Goal: Transaction & Acquisition: Book appointment/travel/reservation

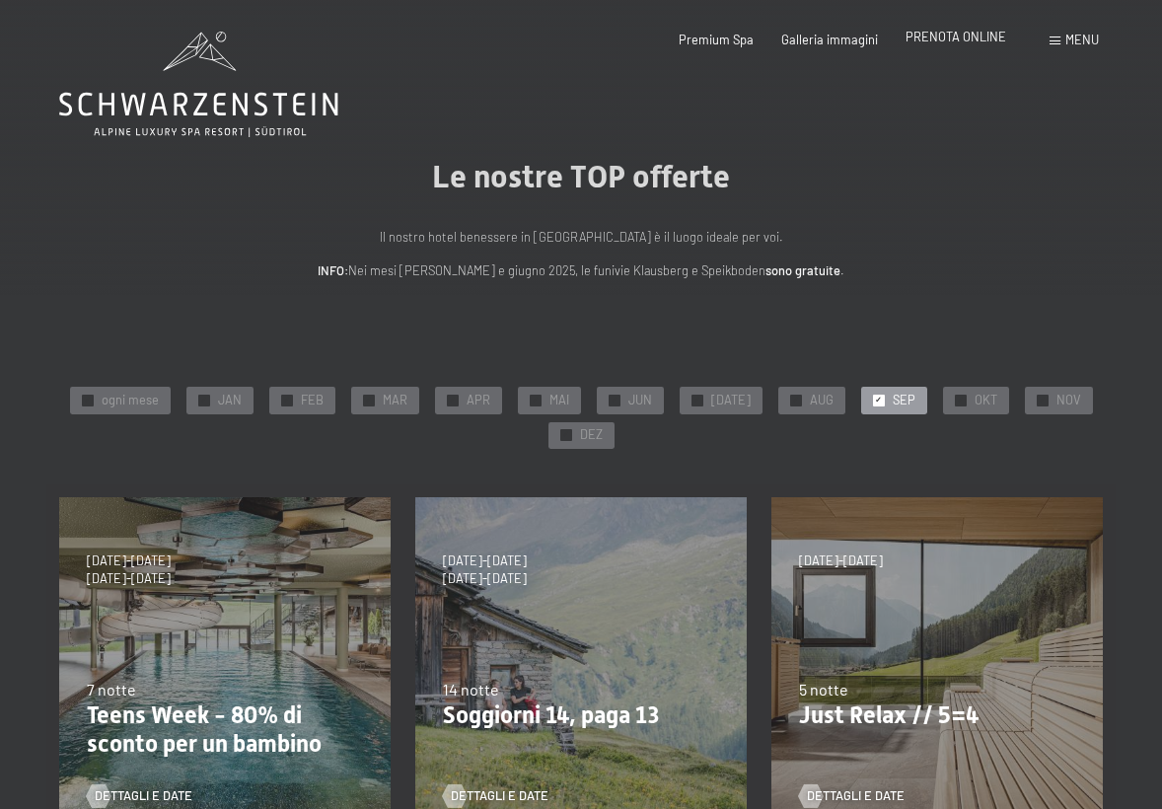
click at [957, 36] on span "PRENOTA ONLINE" at bounding box center [956, 37] width 101 height 16
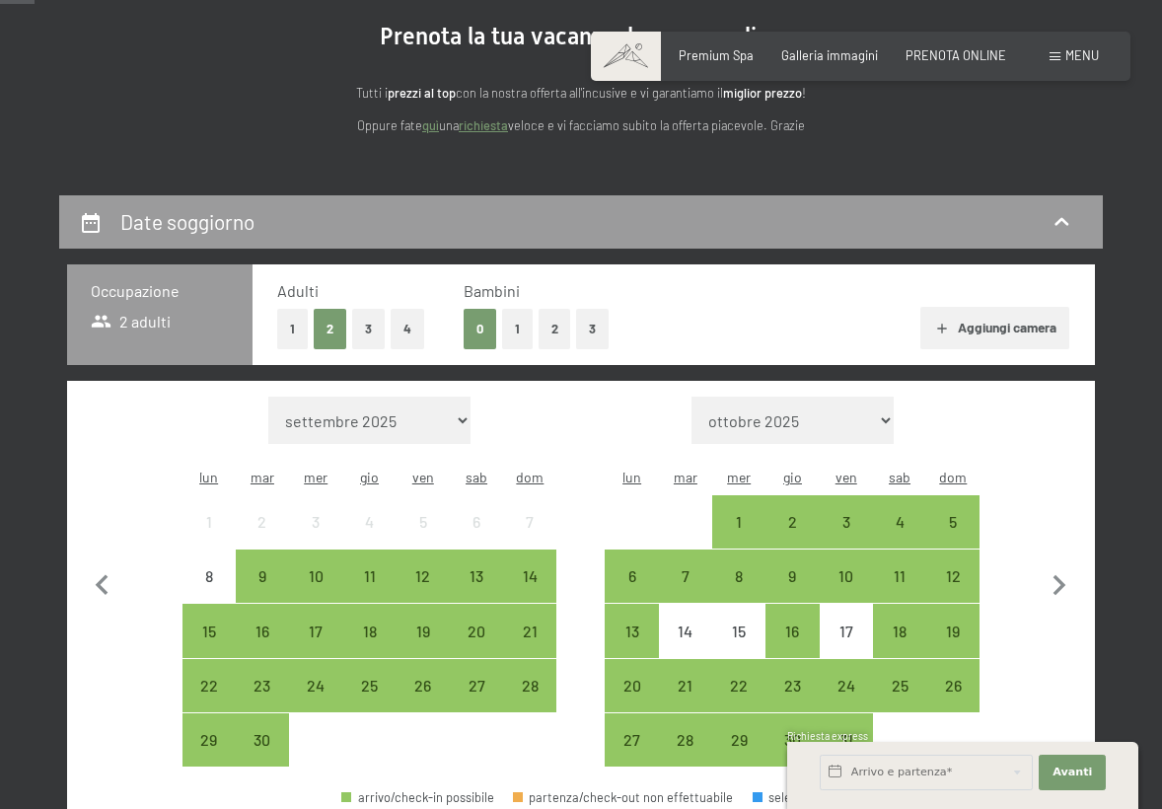
scroll to position [198, 0]
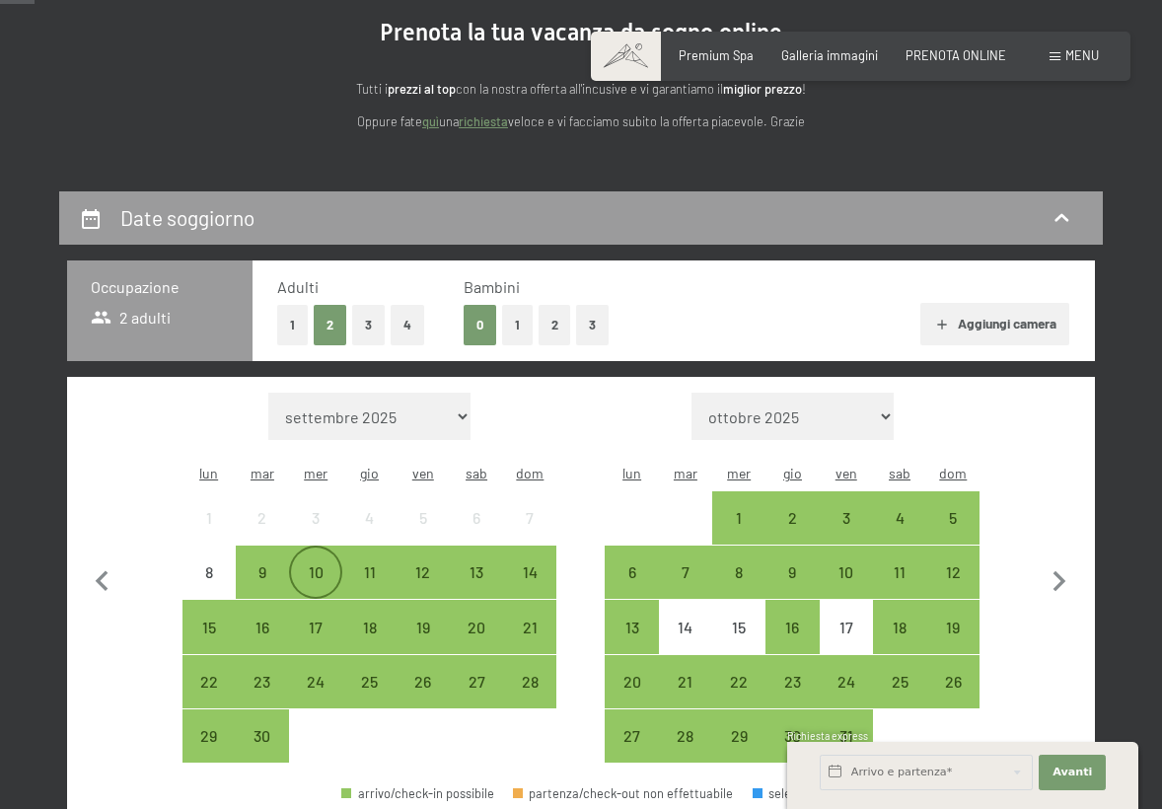
click at [326, 564] on div "10" at bounding box center [315, 588] width 49 height 49
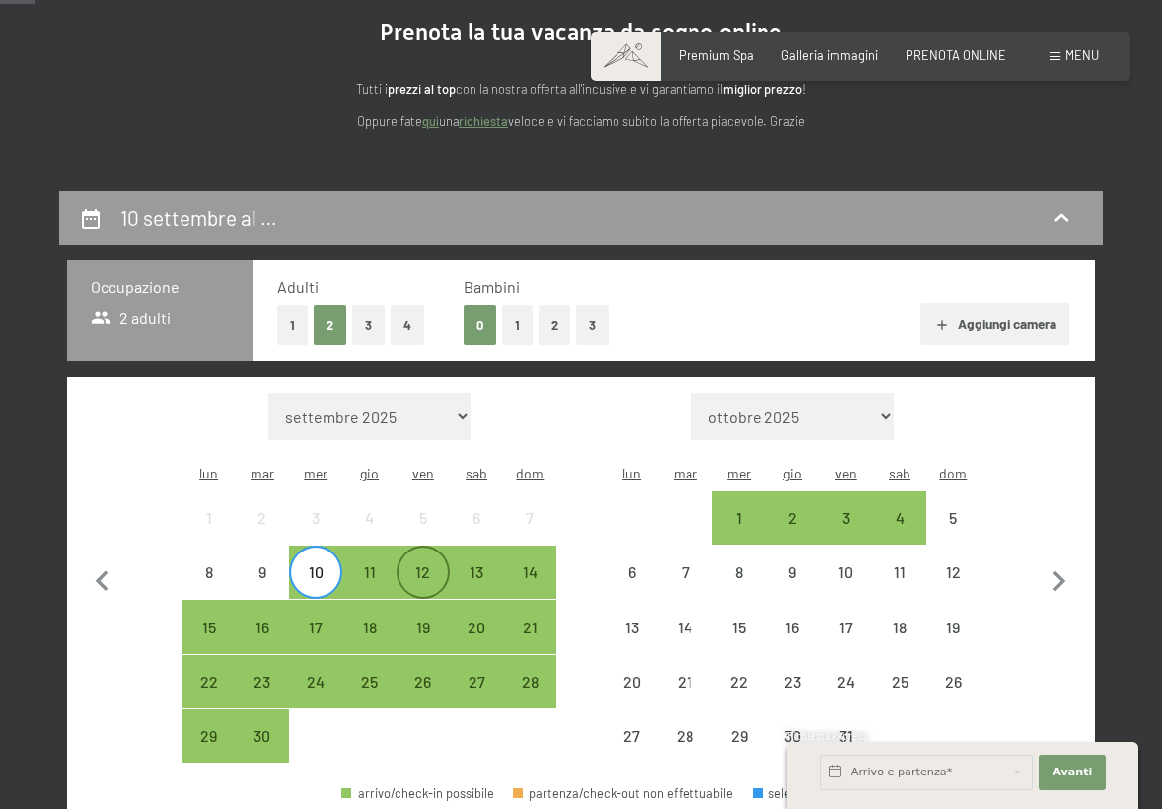
click at [441, 564] on div "12" at bounding box center [423, 588] width 49 height 49
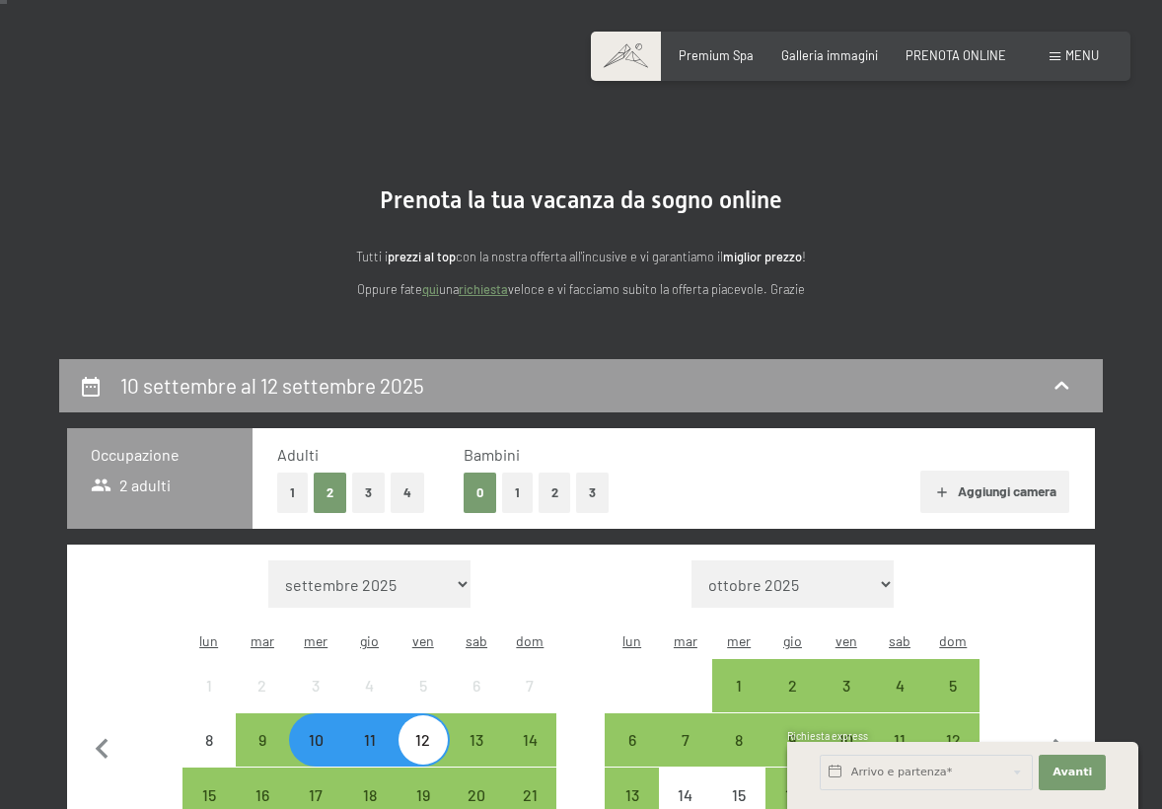
scroll to position [21, 0]
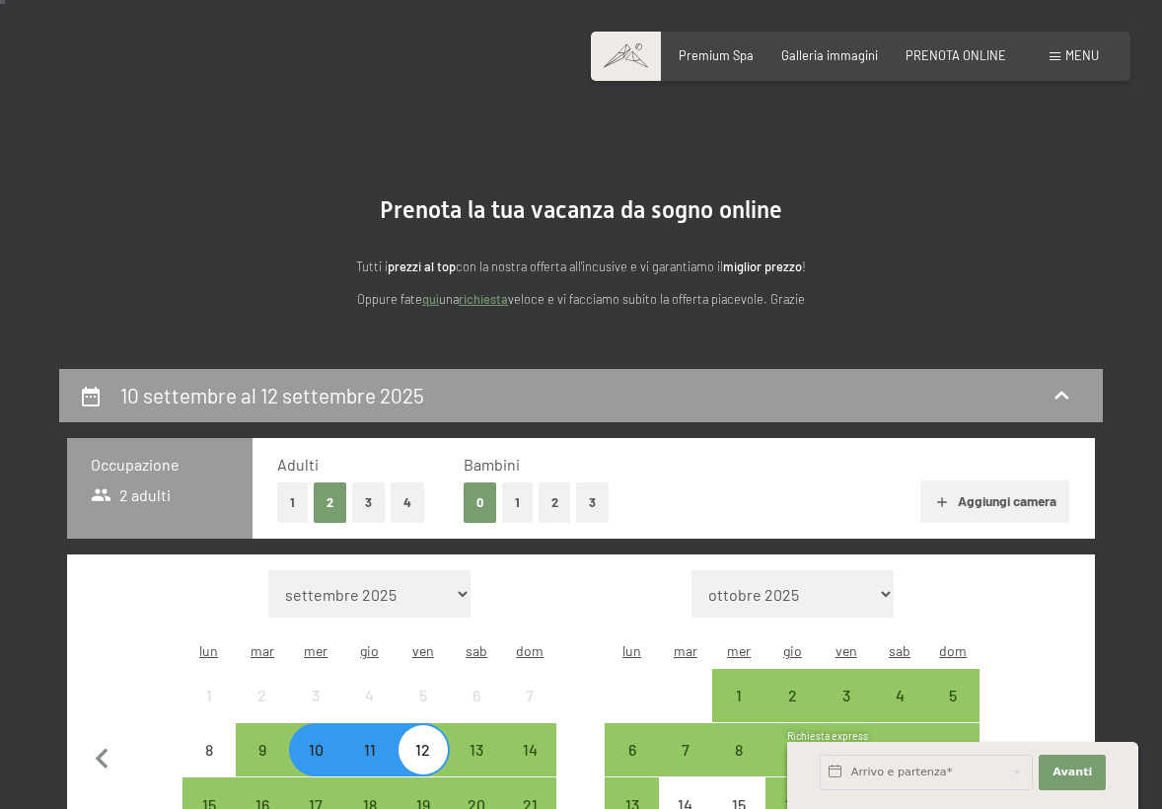
click at [372, 498] on button "3" at bounding box center [368, 502] width 33 height 40
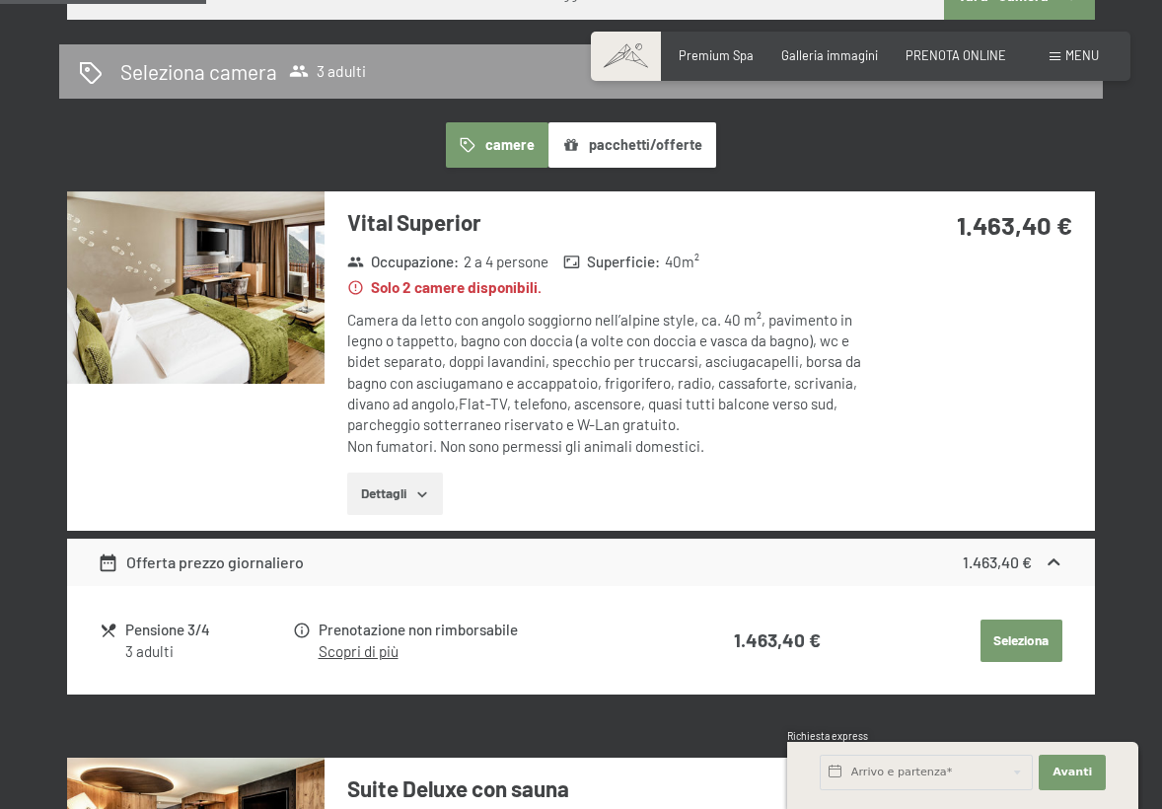
scroll to position [1051, 0]
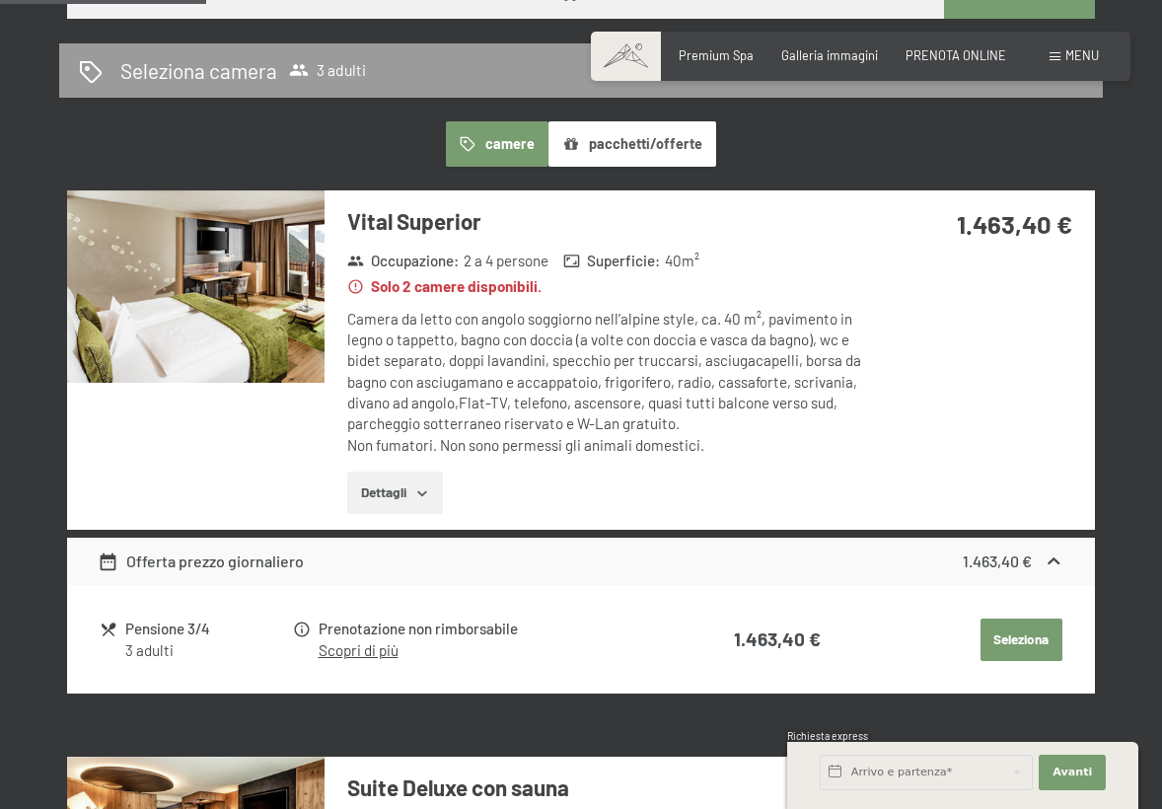
click at [362, 643] on link "Scopri di più" at bounding box center [359, 650] width 80 height 18
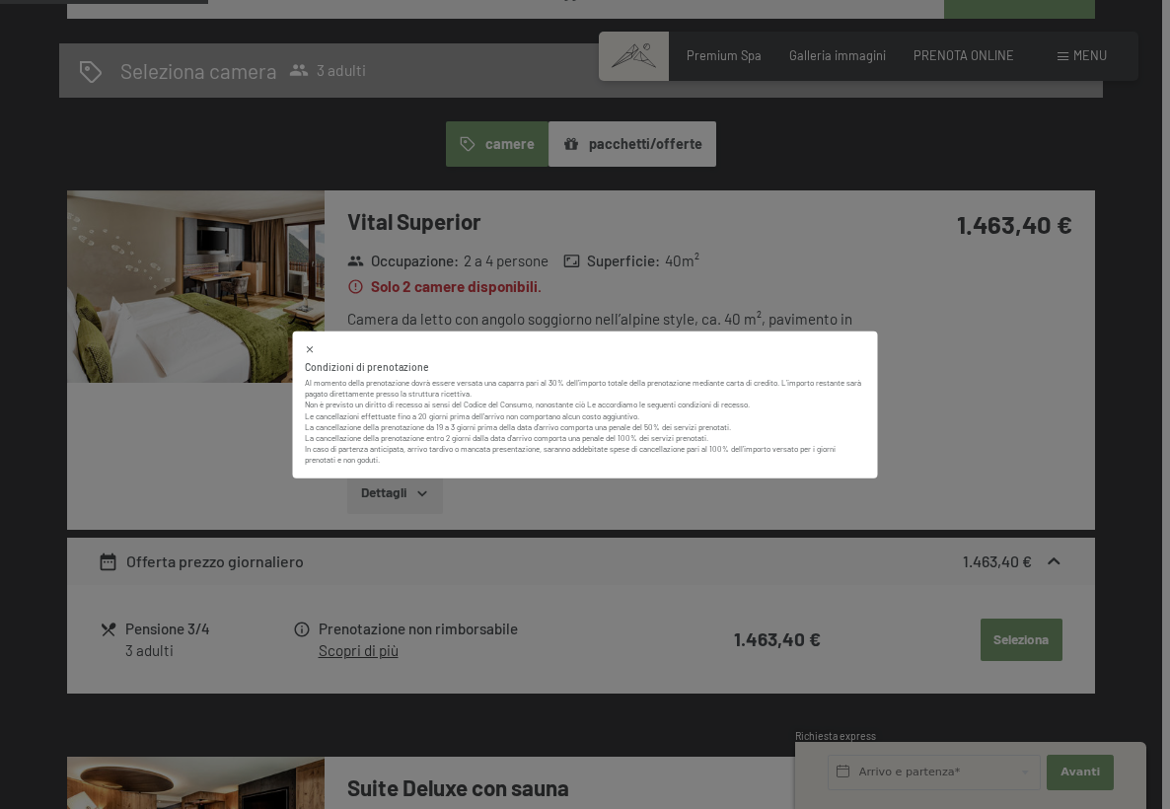
click at [311, 350] on icon at bounding box center [310, 349] width 7 height 7
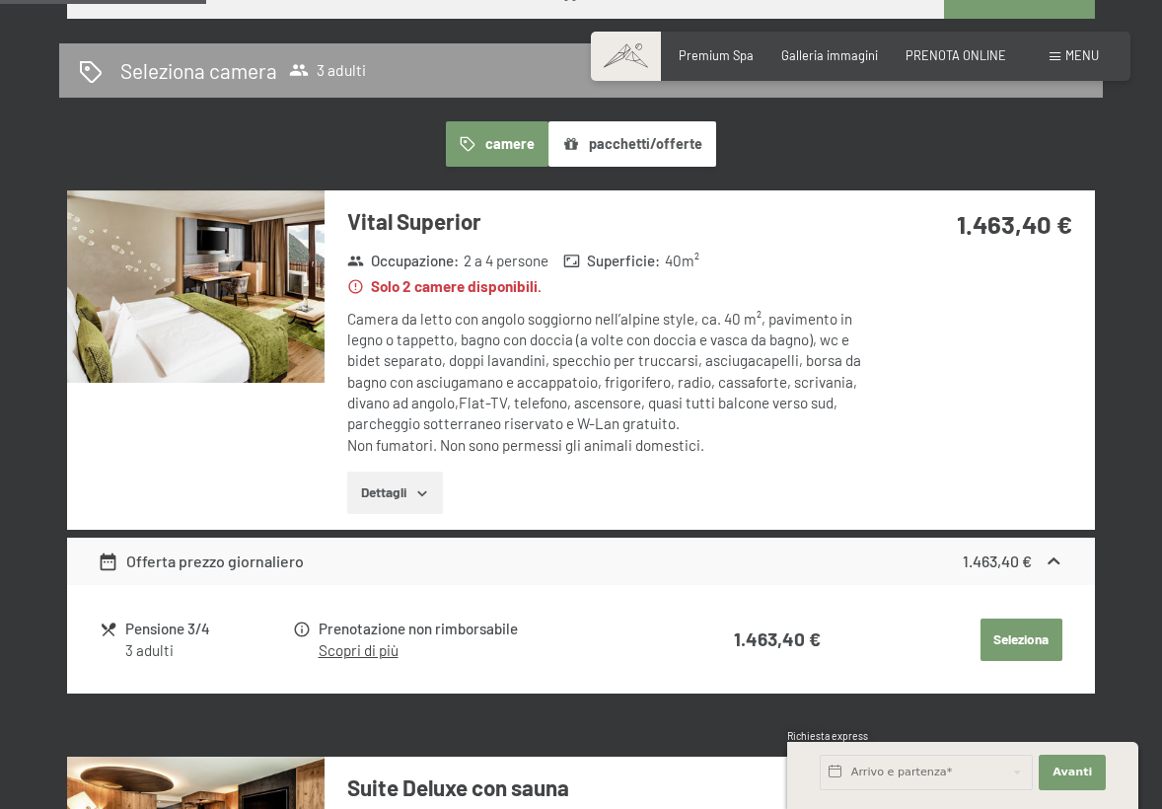
click at [411, 484] on button "Dettagli" at bounding box center [395, 493] width 96 height 43
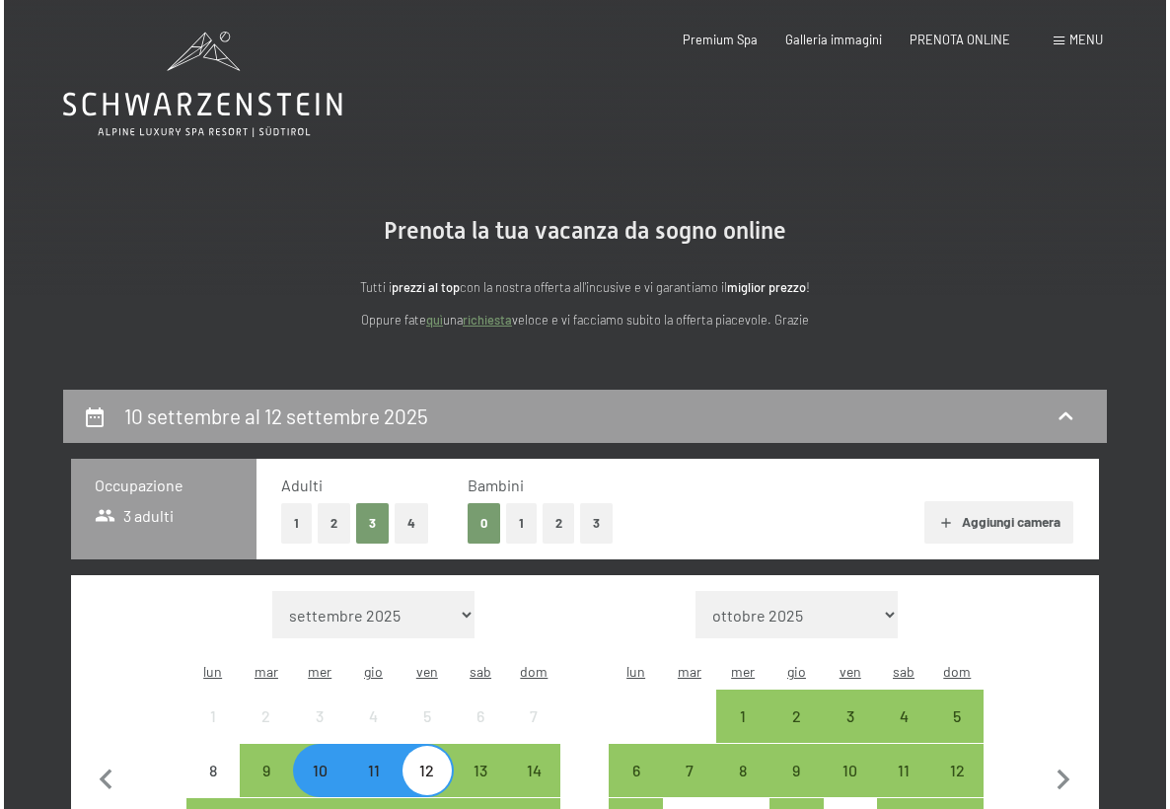
scroll to position [0, 0]
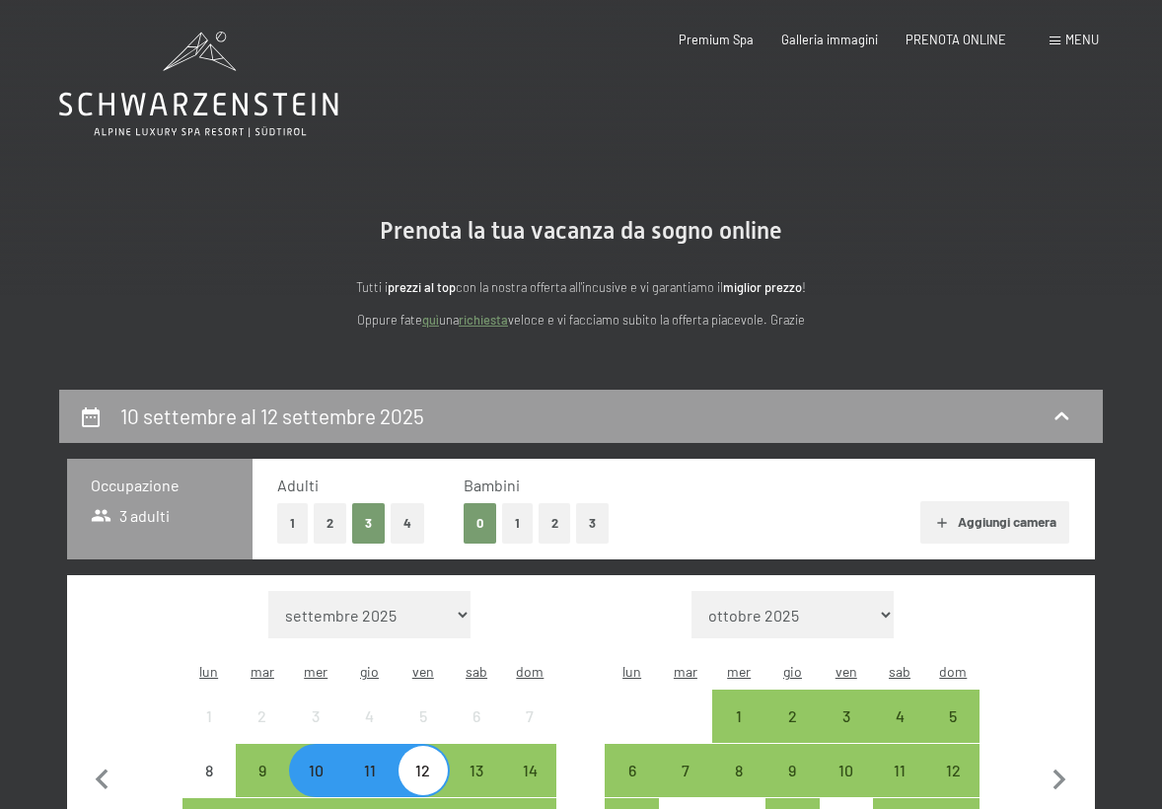
click at [1064, 38] on div "Menu" at bounding box center [1074, 41] width 49 height 18
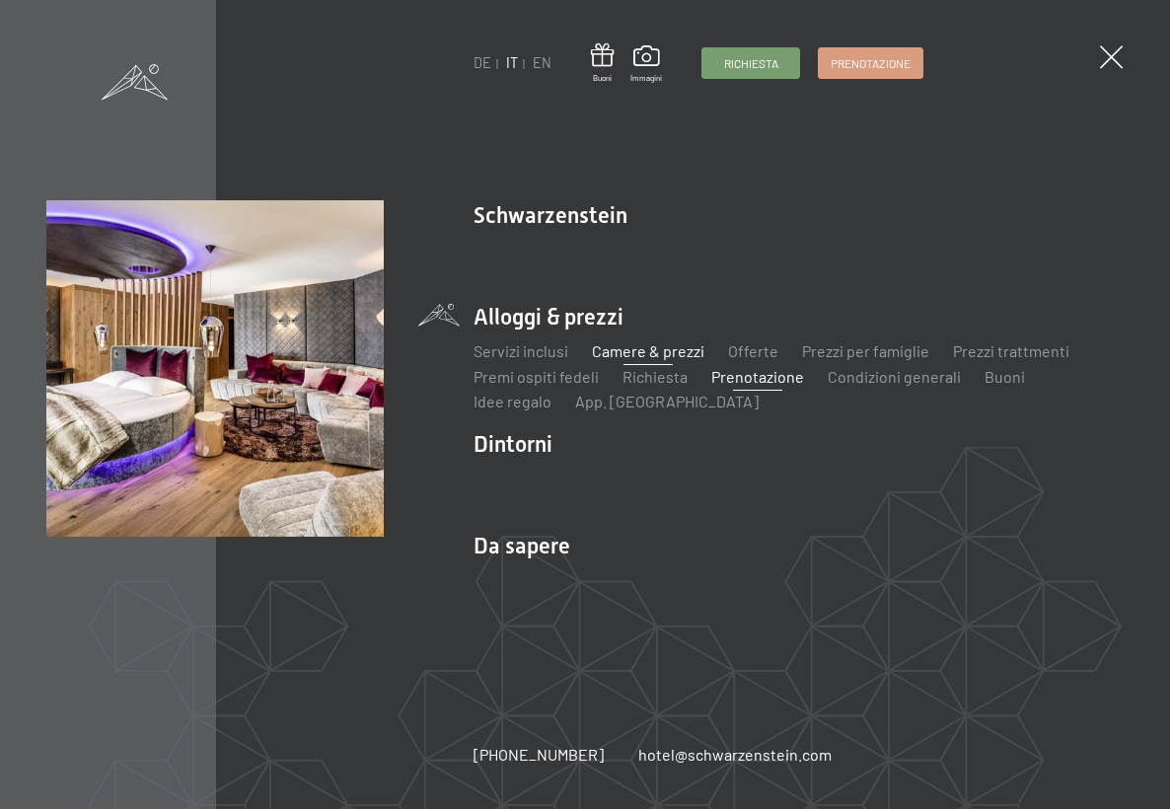
click at [638, 354] on link "Camere & prezzi" at bounding box center [648, 350] width 112 height 19
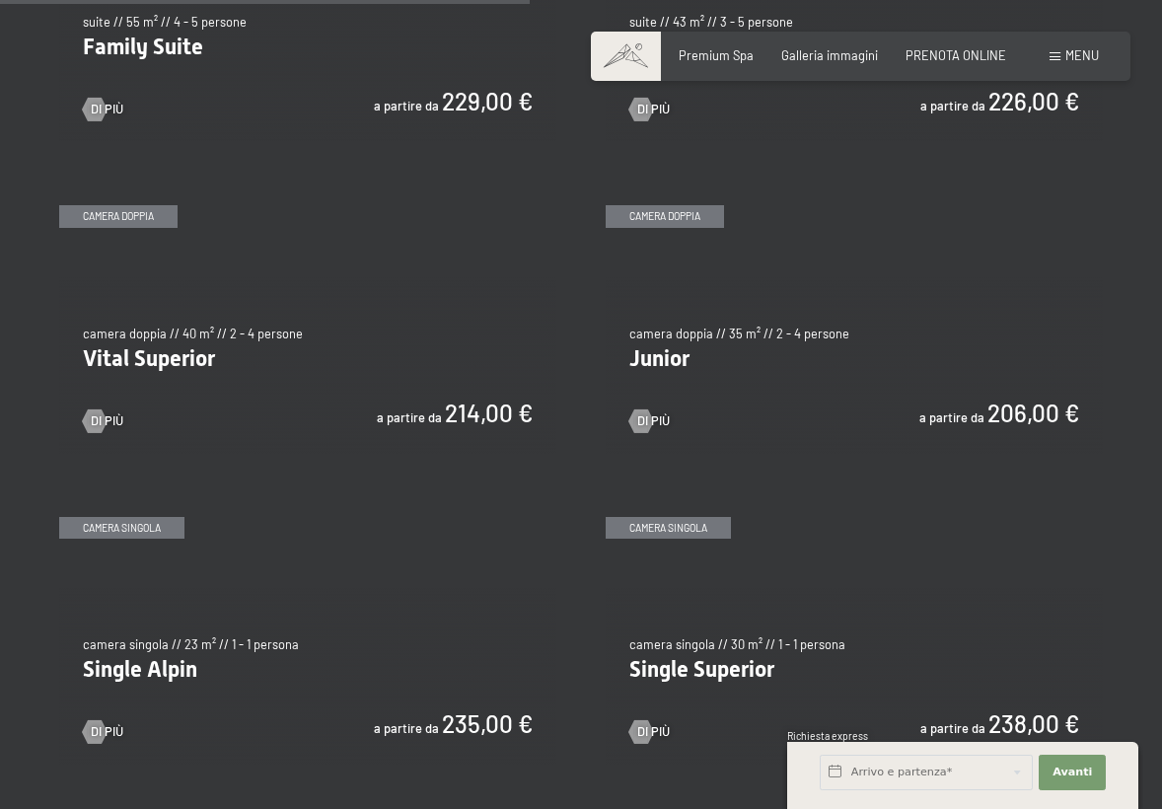
scroll to position [2093, 0]
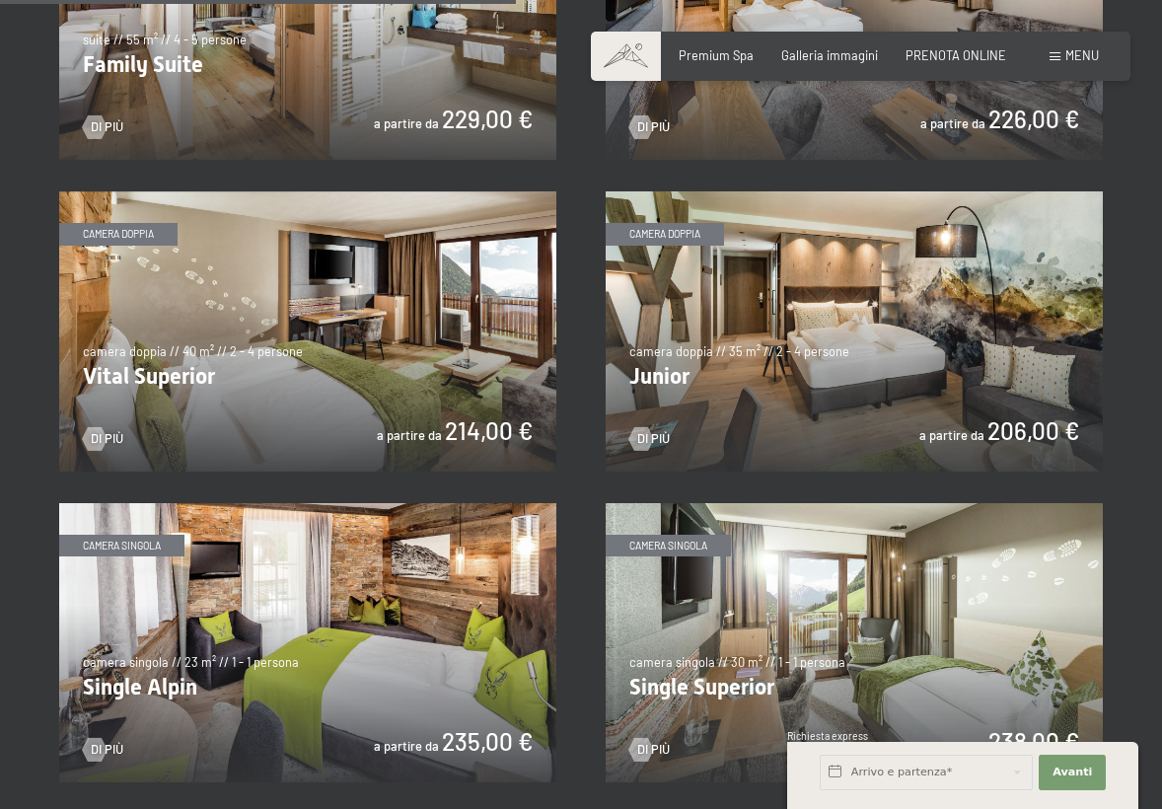
click at [865, 291] on img at bounding box center [854, 331] width 497 height 280
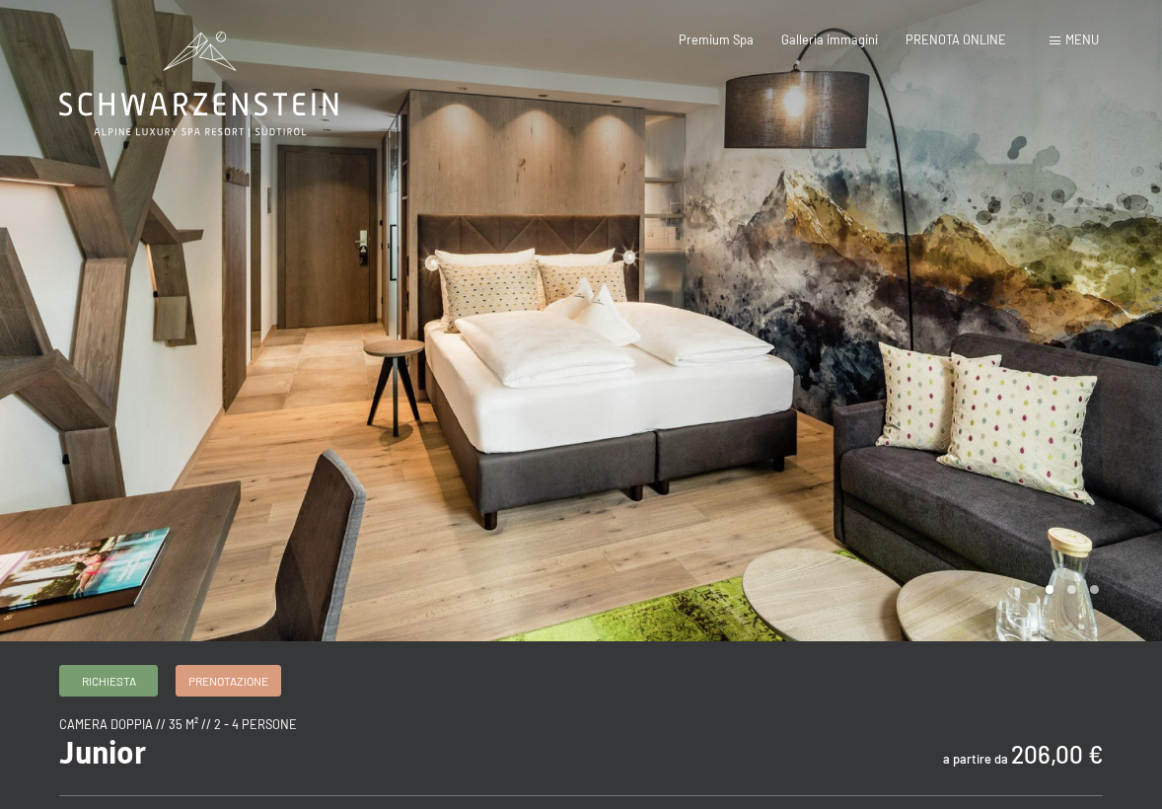
click at [921, 321] on div at bounding box center [871, 320] width 581 height 641
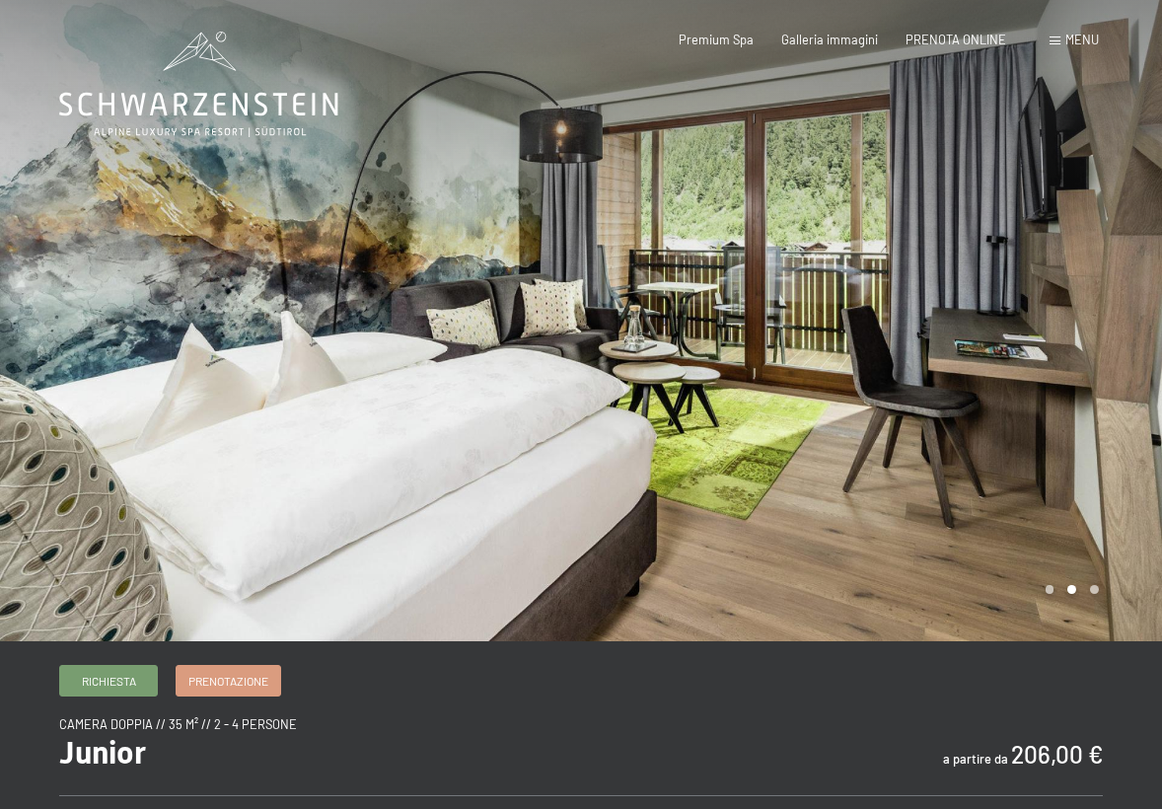
click at [921, 321] on div at bounding box center [871, 320] width 581 height 641
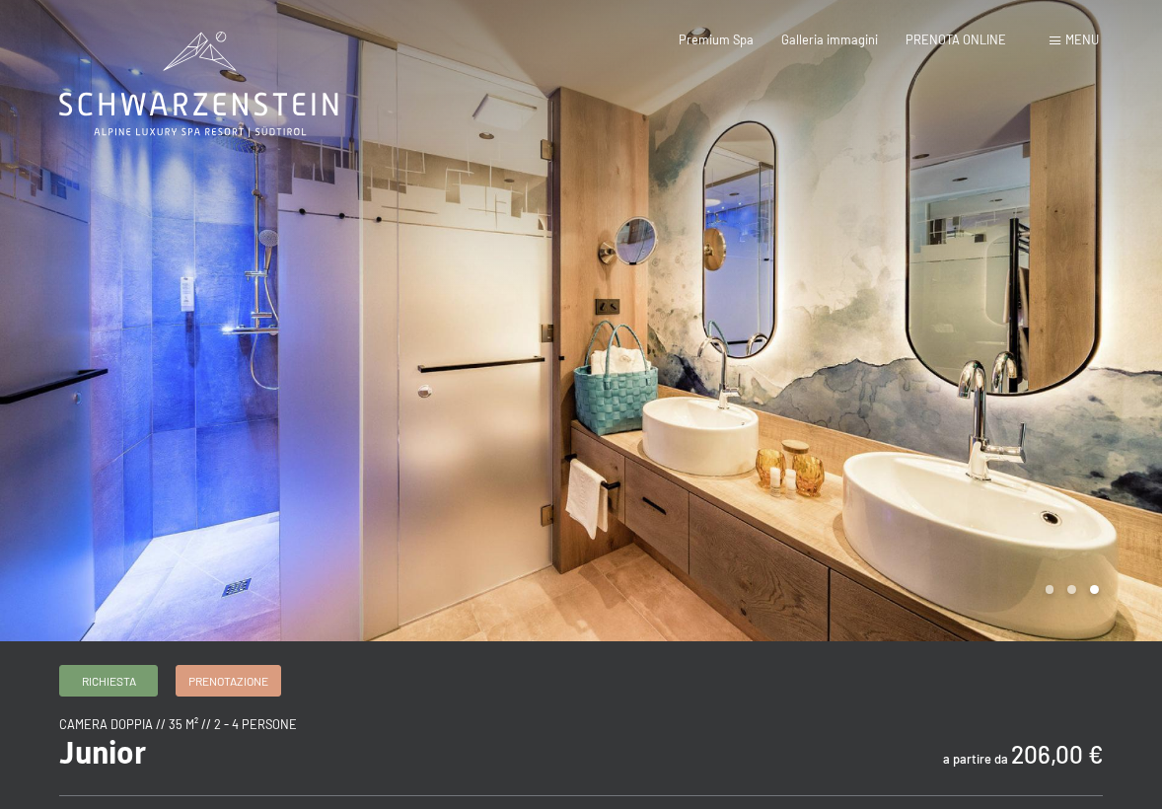
click at [921, 322] on div at bounding box center [871, 320] width 581 height 641
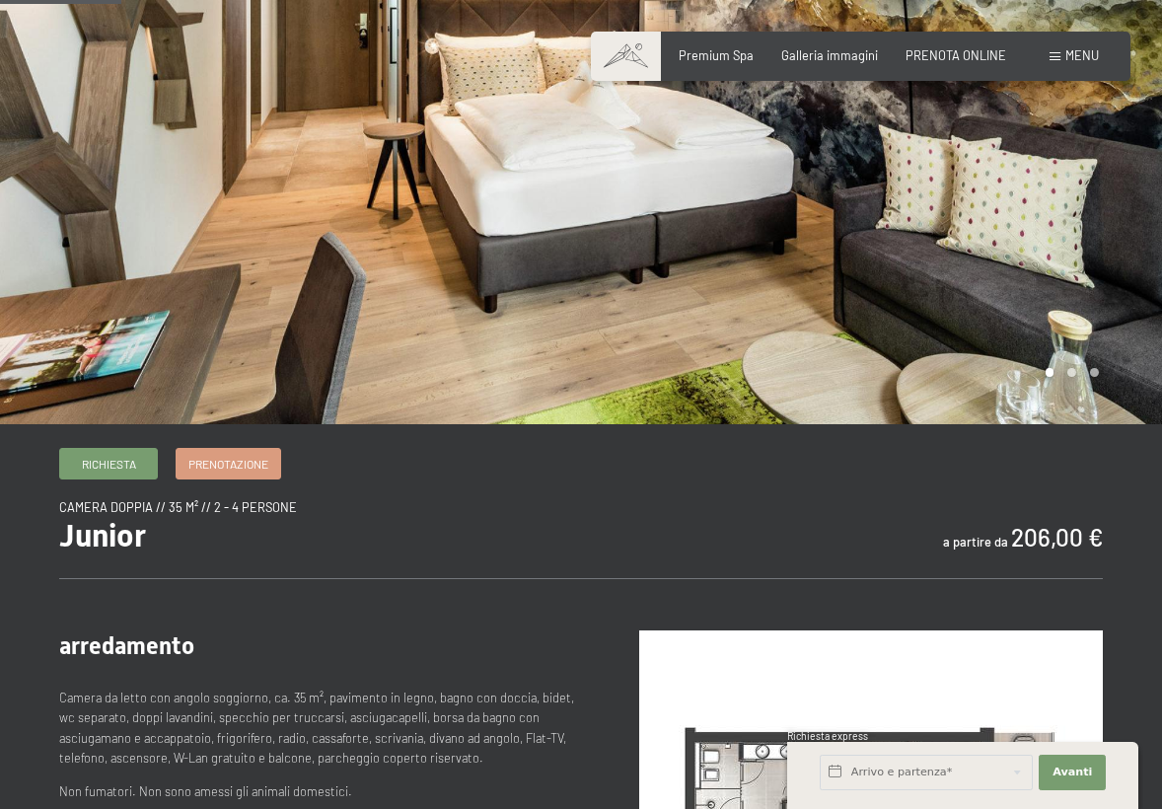
scroll to position [199, 0]
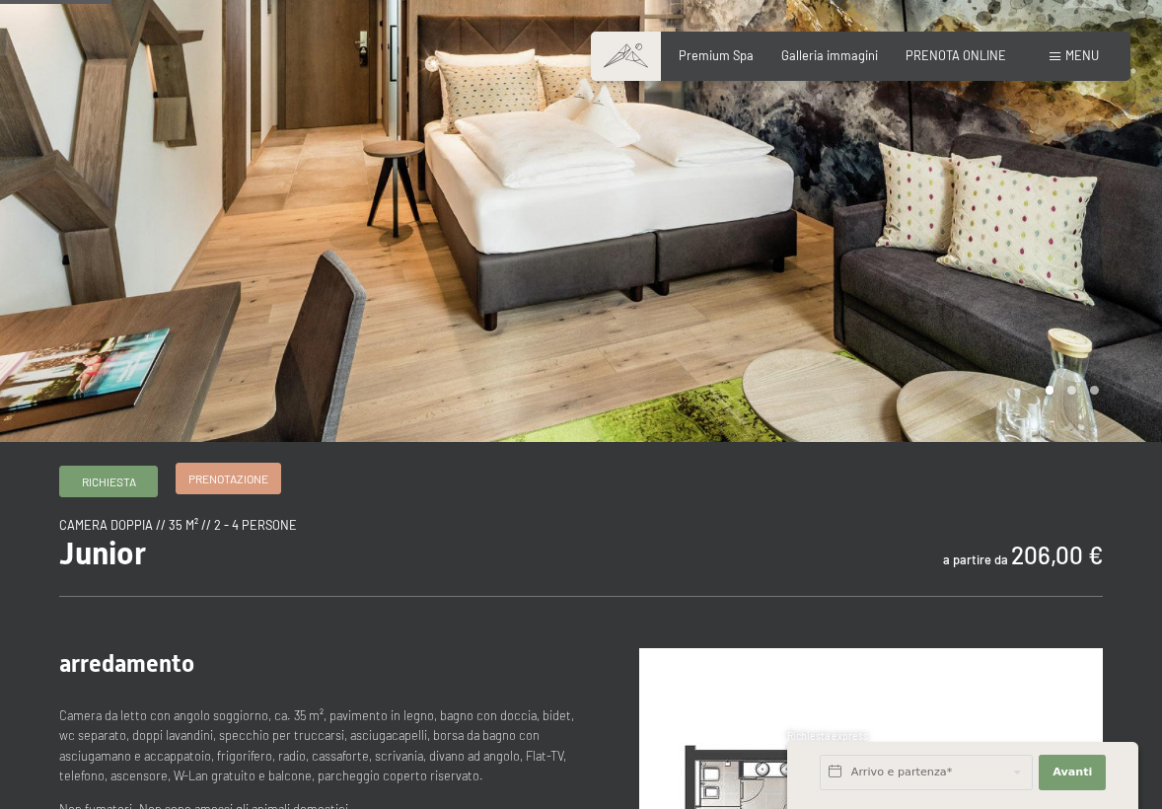
click at [232, 481] on span "Prenotazione" at bounding box center [228, 479] width 80 height 17
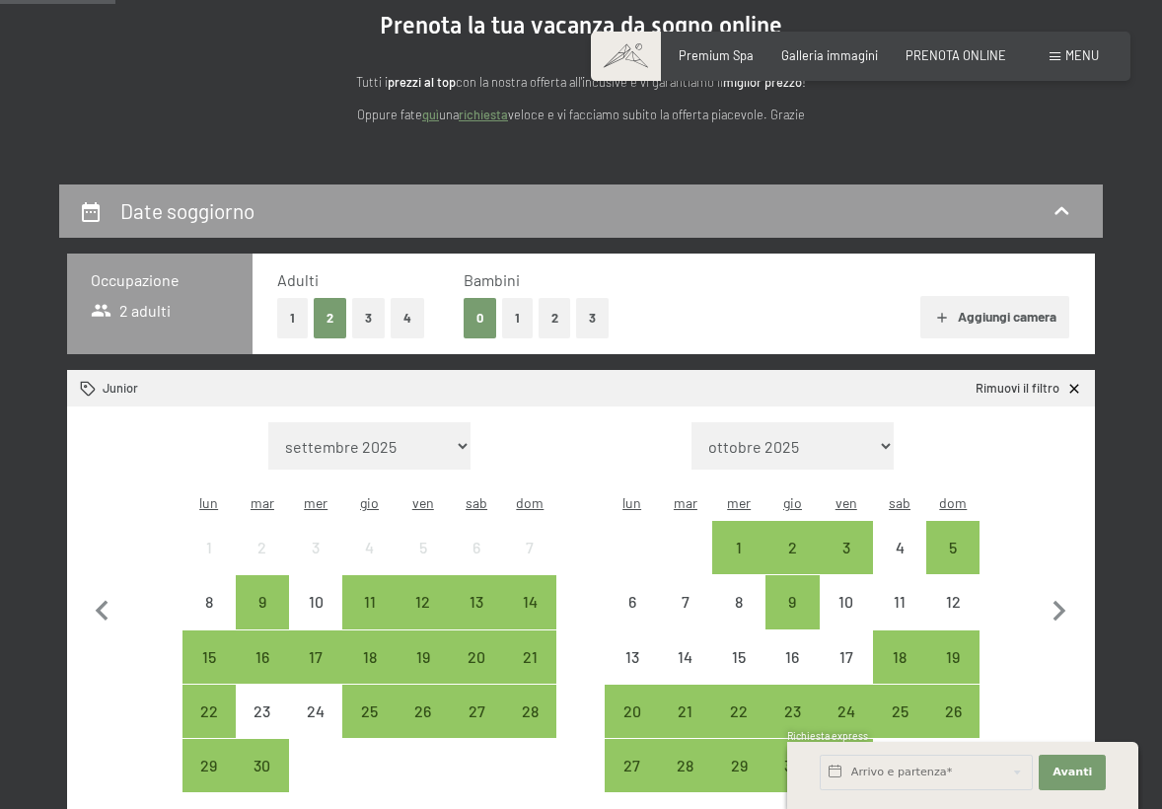
scroll to position [209, 0]
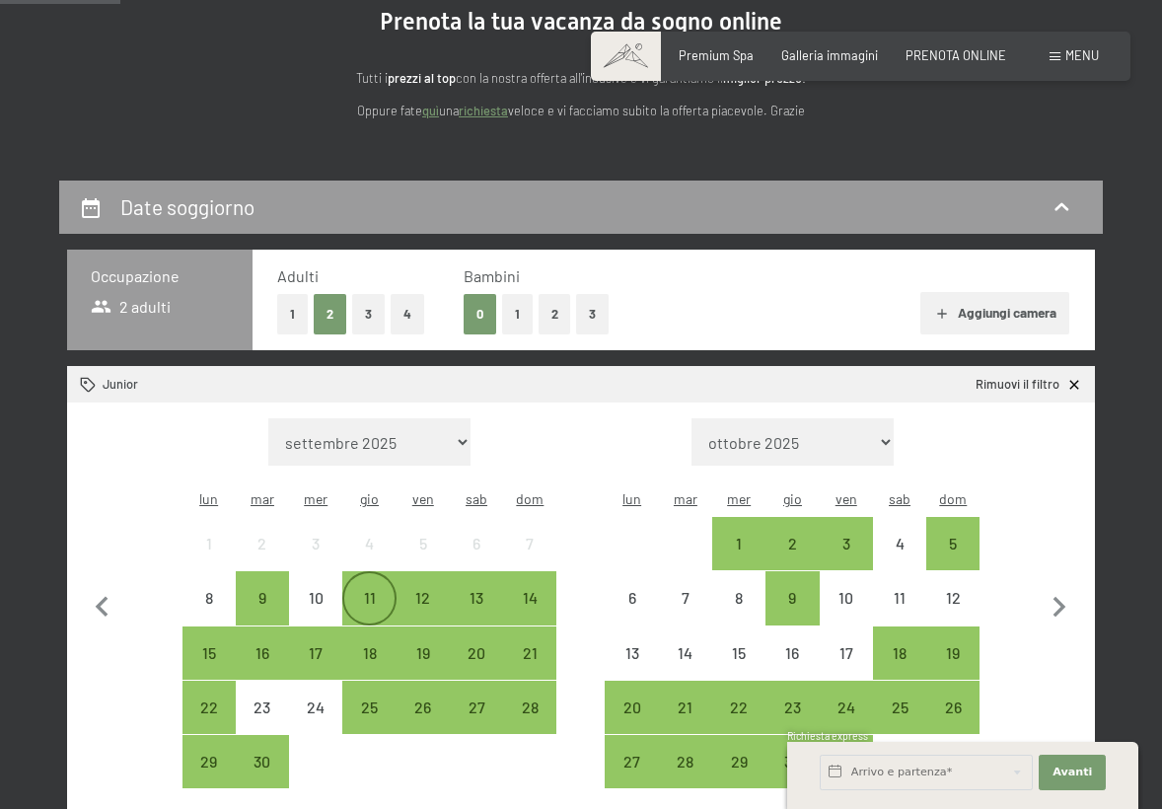
click at [369, 573] on div "11" at bounding box center [368, 597] width 49 height 49
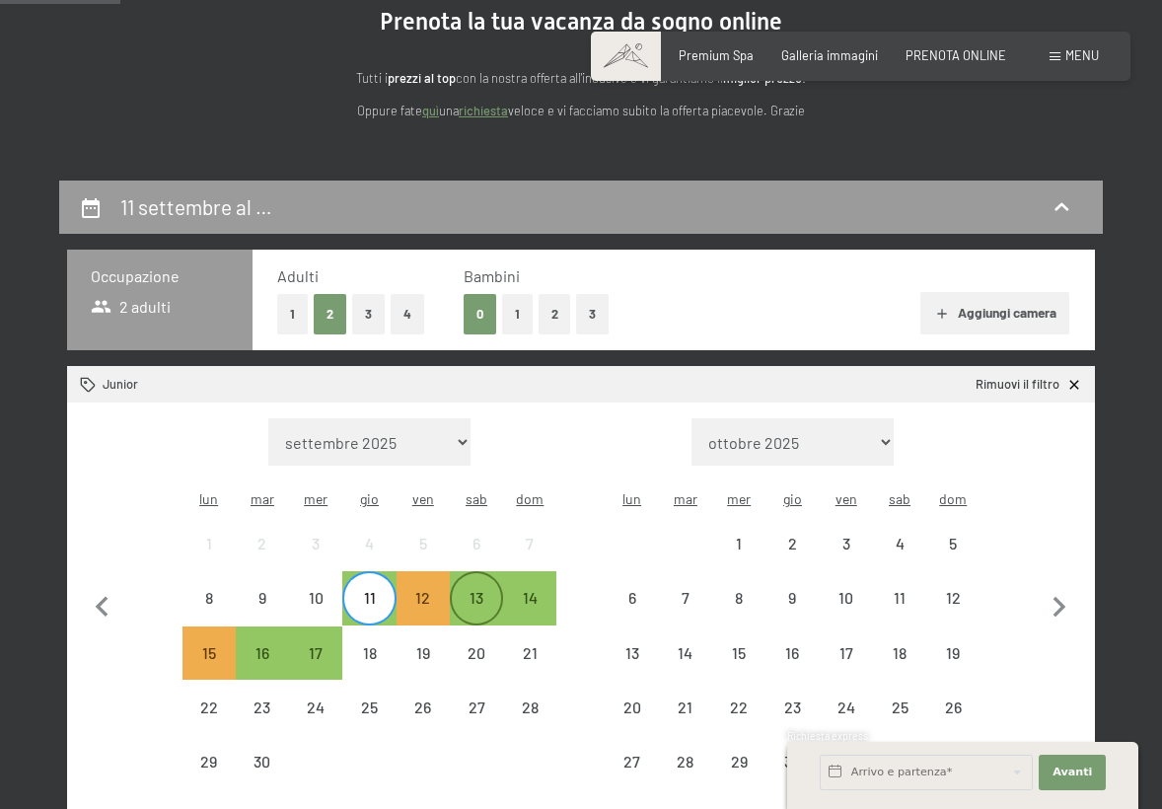
click at [479, 590] on div "13" at bounding box center [476, 614] width 49 height 49
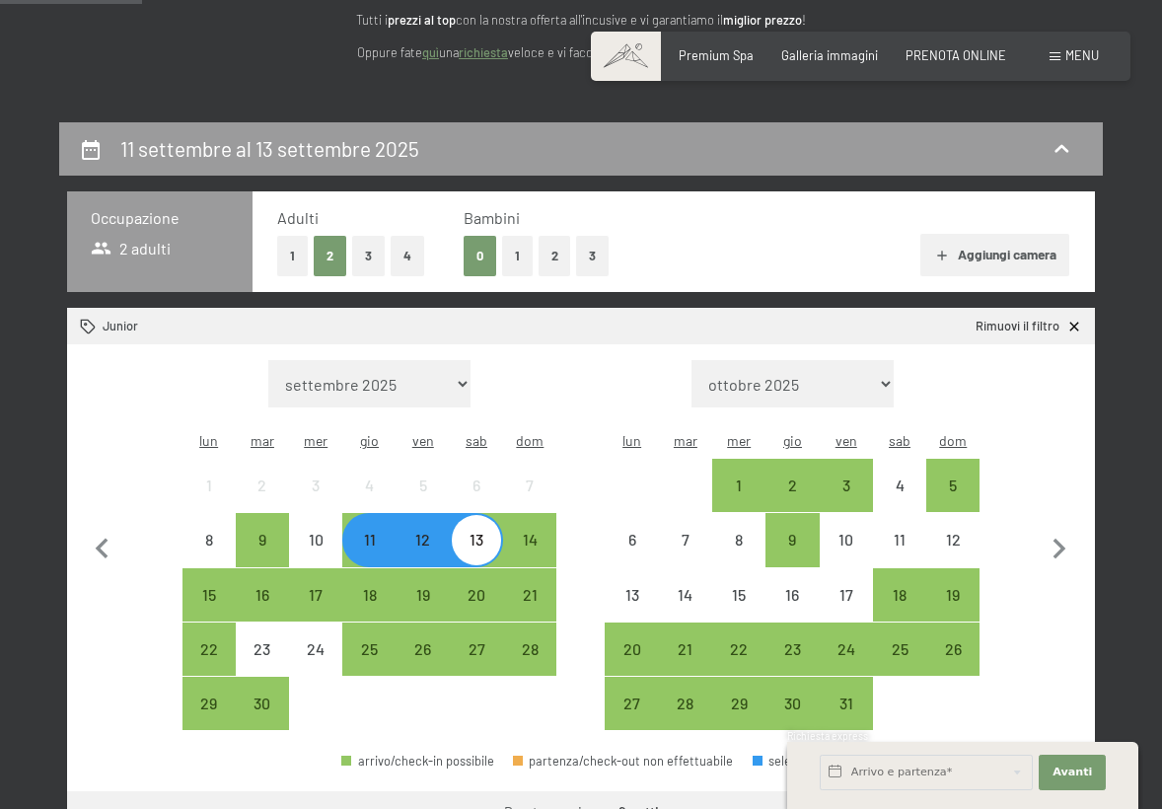
scroll to position [266, 0]
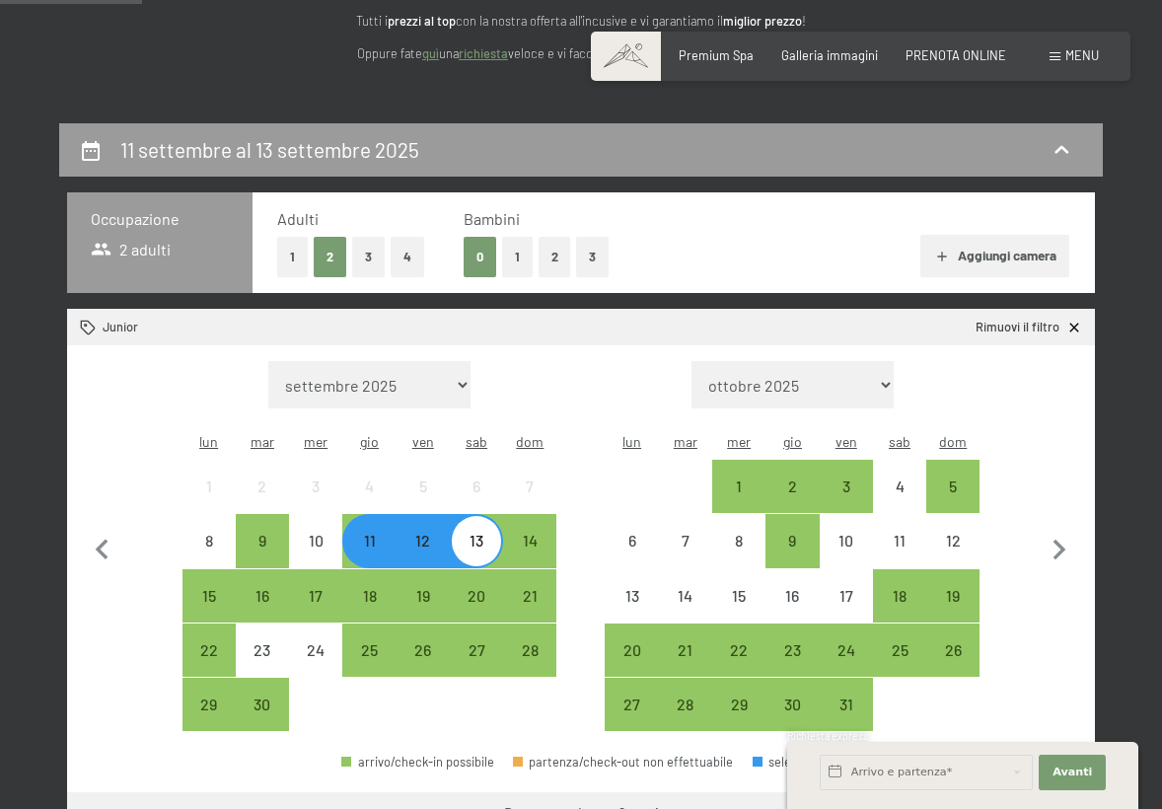
click at [377, 255] on button "3" at bounding box center [368, 257] width 33 height 40
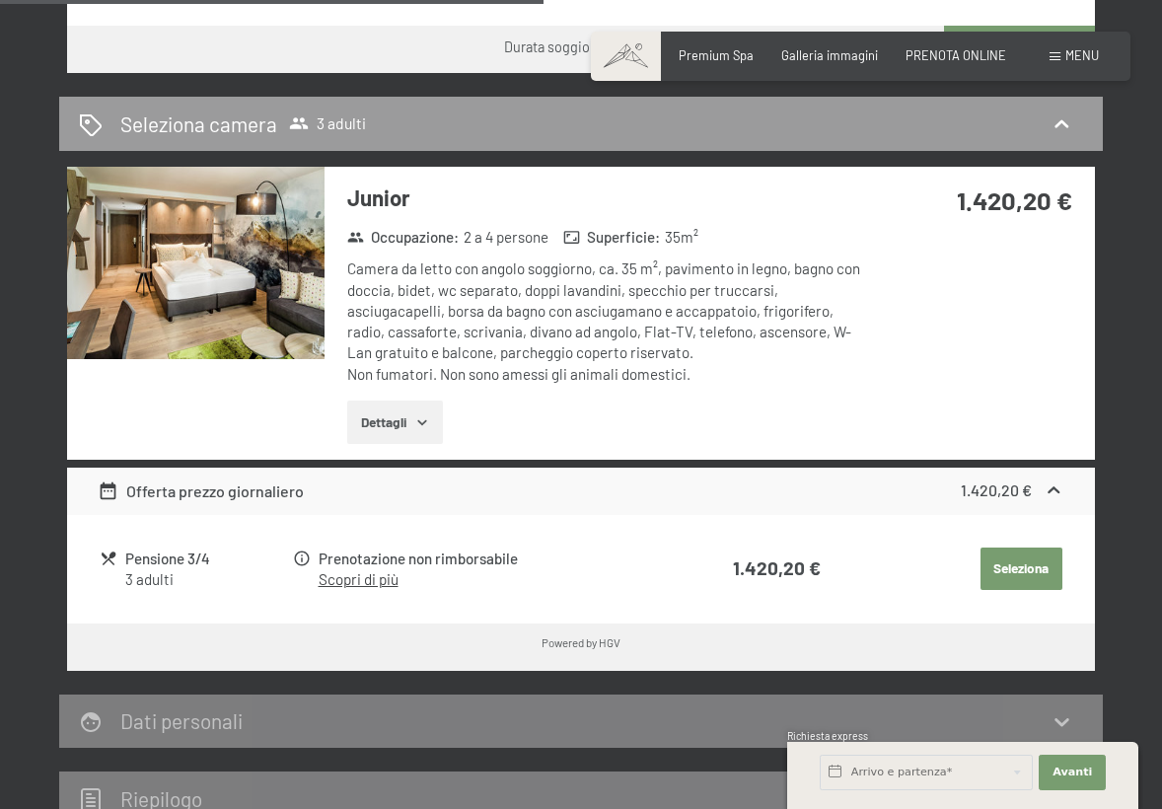
scroll to position [1035, 0]
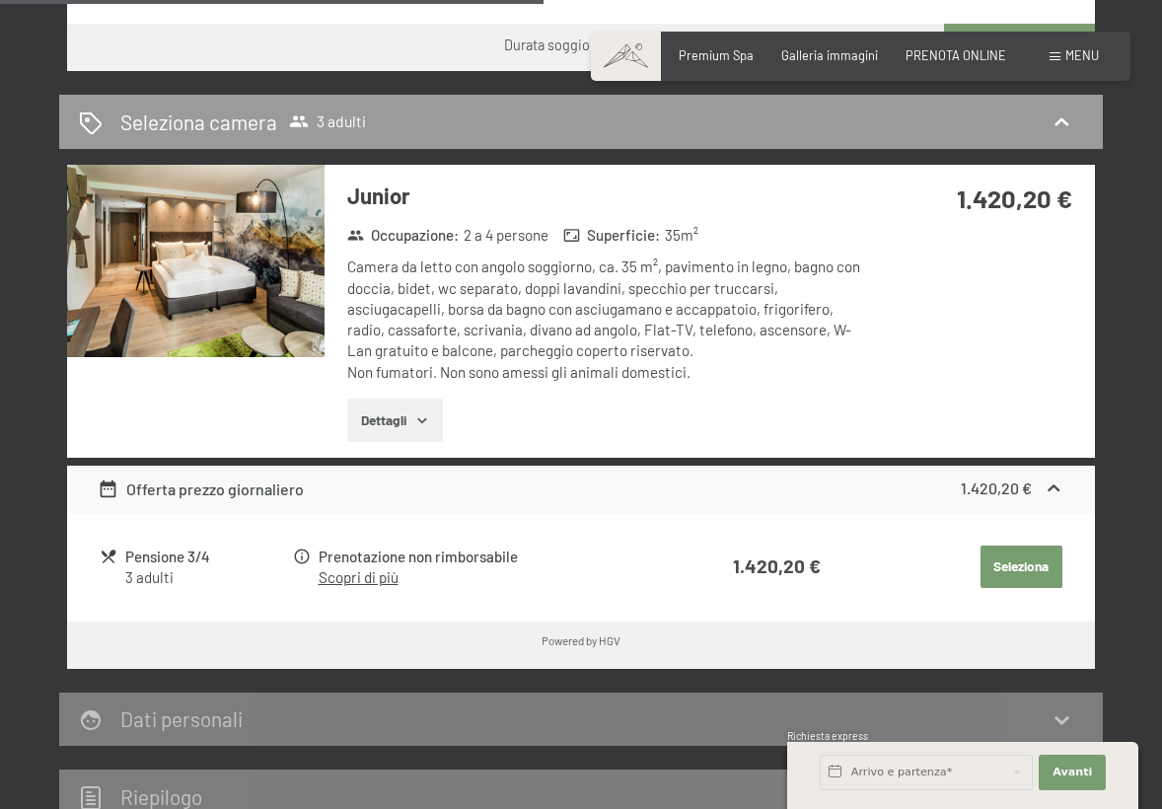
click at [404, 413] on button "Dettagli" at bounding box center [395, 420] width 96 height 43
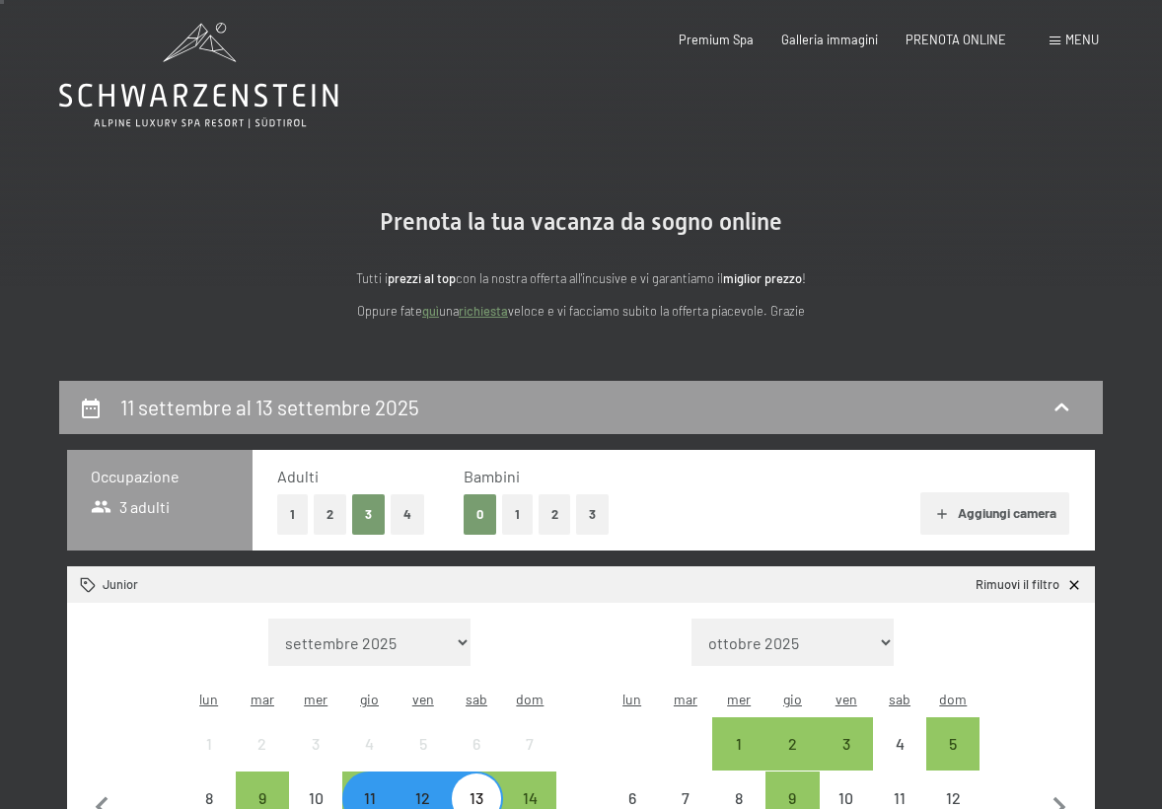
scroll to position [8, 0]
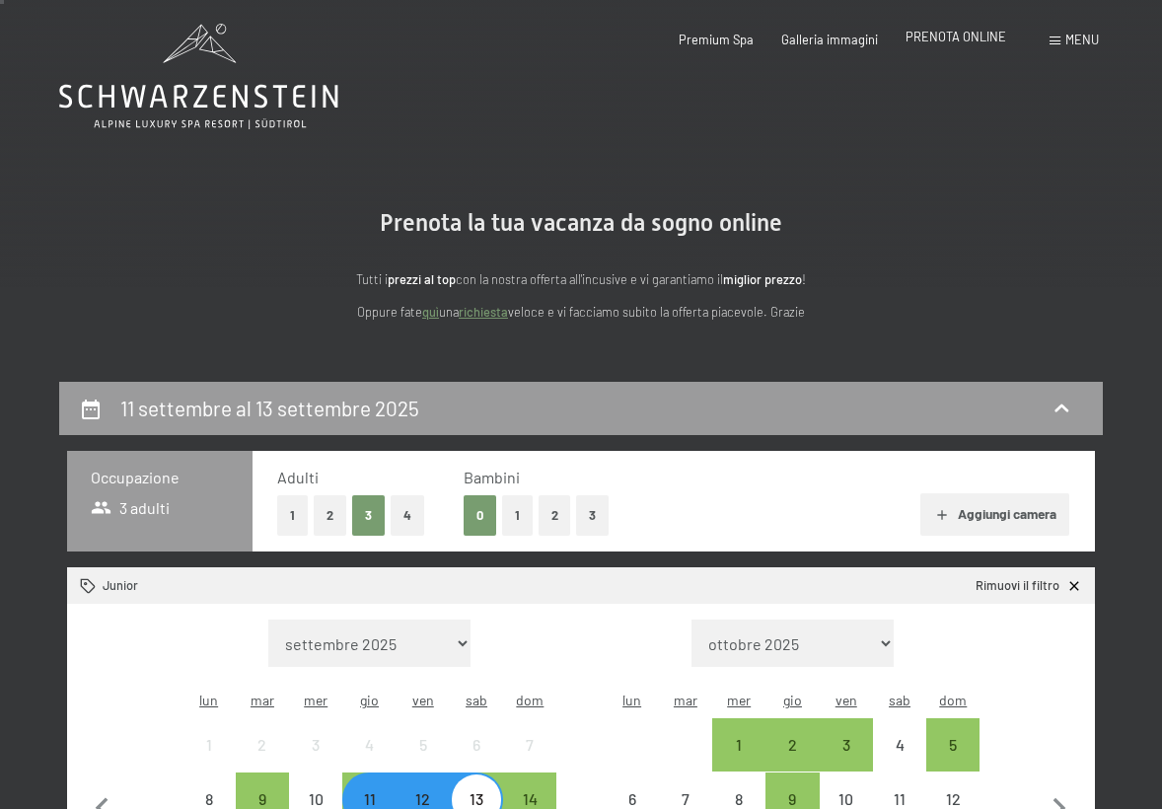
click at [955, 37] on span "PRENOTA ONLINE" at bounding box center [956, 37] width 101 height 16
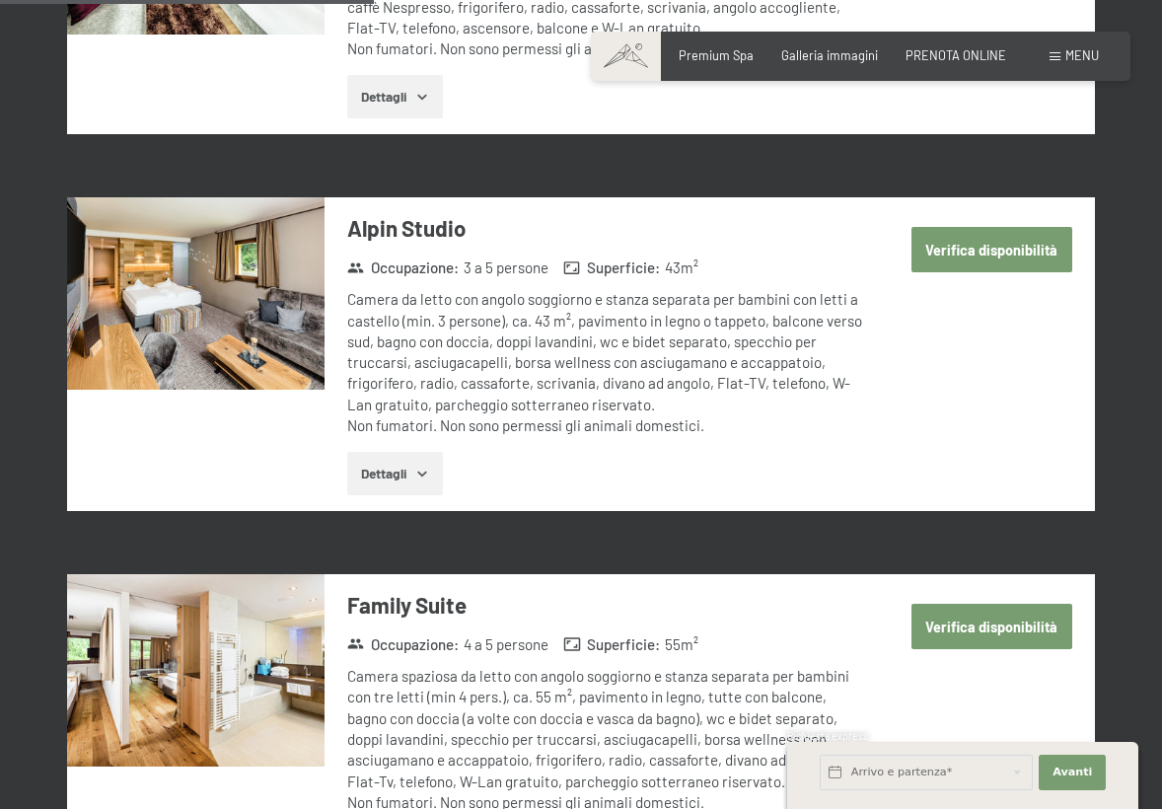
scroll to position [2125, 0]
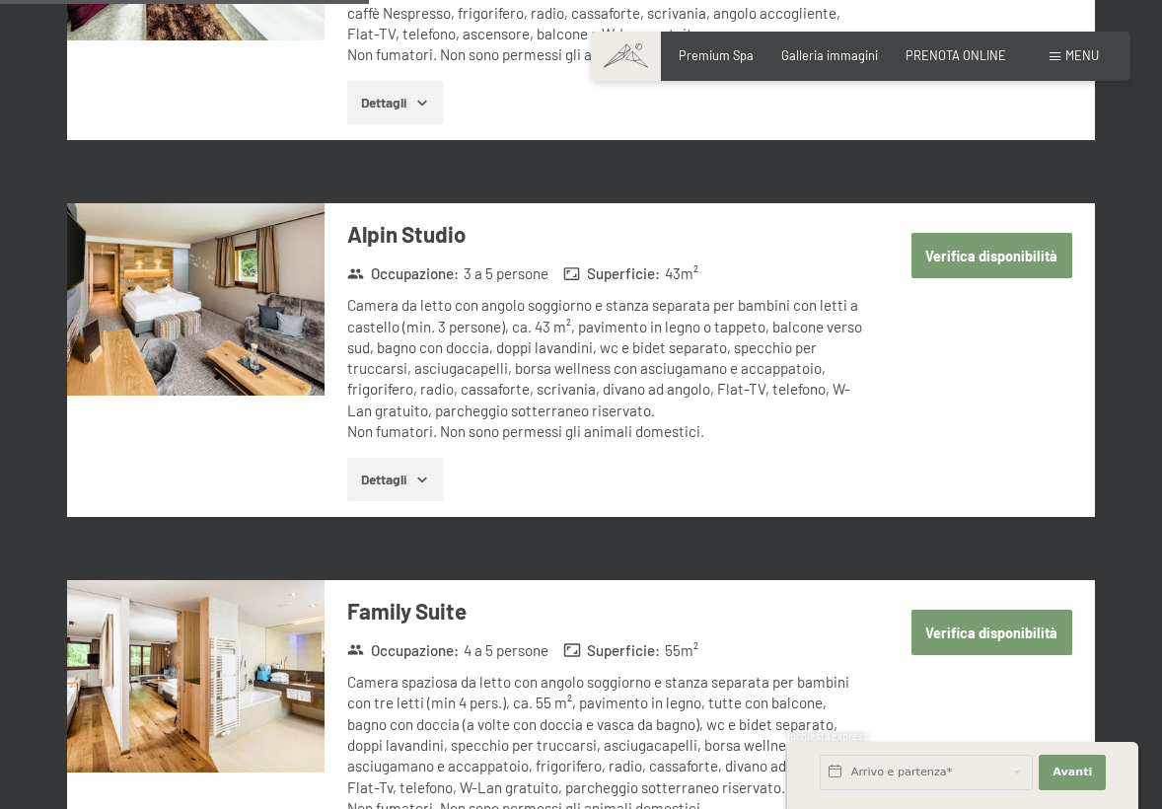
click at [973, 233] on button "Verifica disponibilità" at bounding box center [992, 255] width 161 height 45
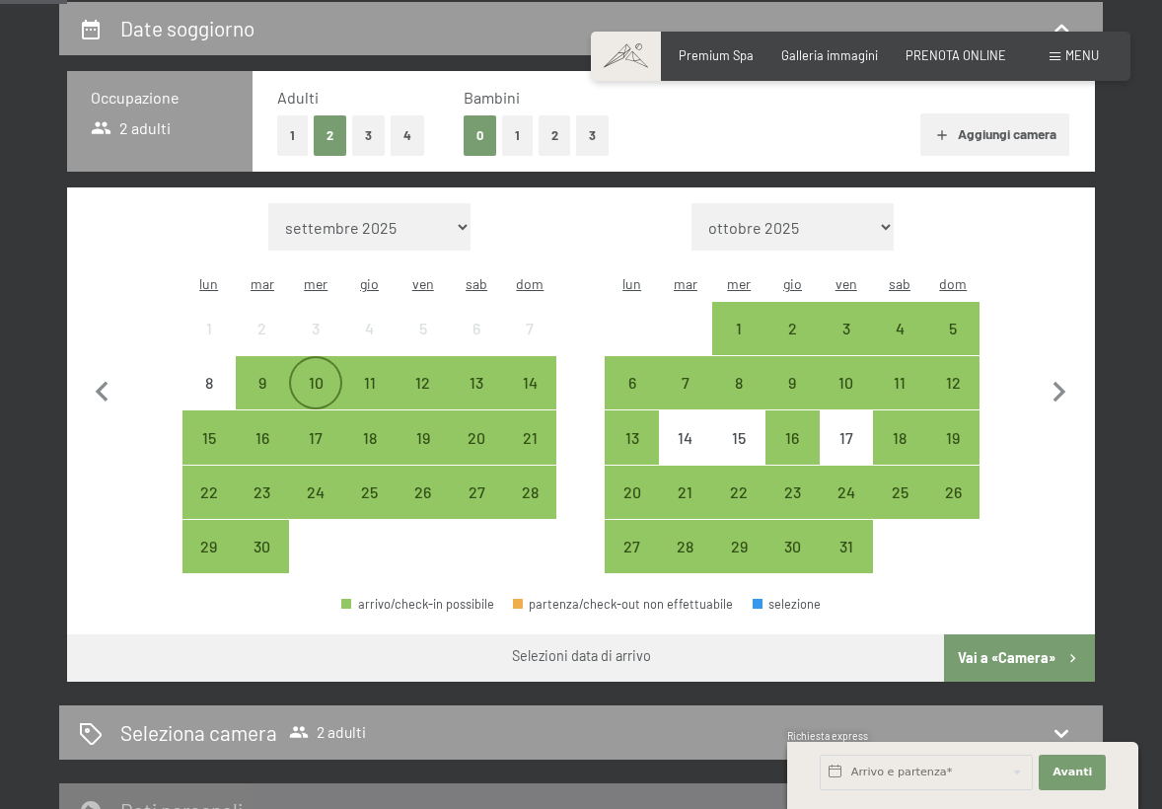
click at [315, 375] on div "10" at bounding box center [315, 399] width 49 height 49
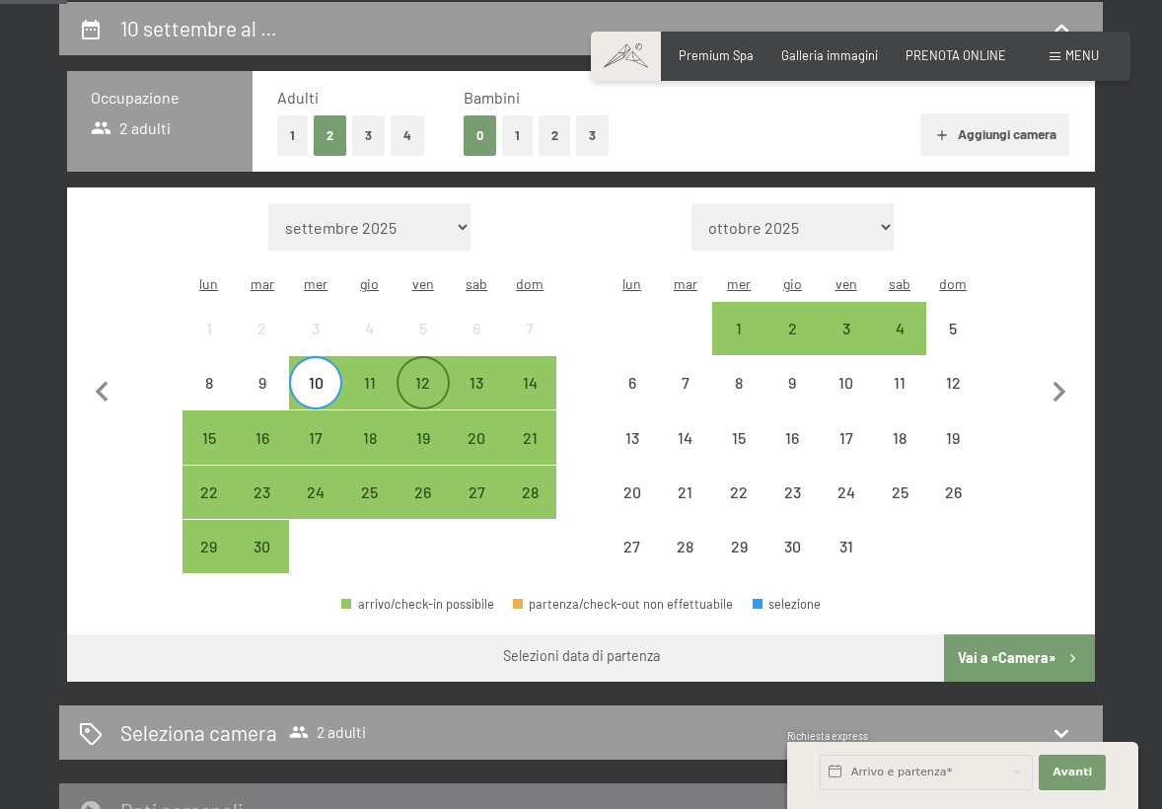
click at [434, 375] on div "12" at bounding box center [423, 399] width 49 height 49
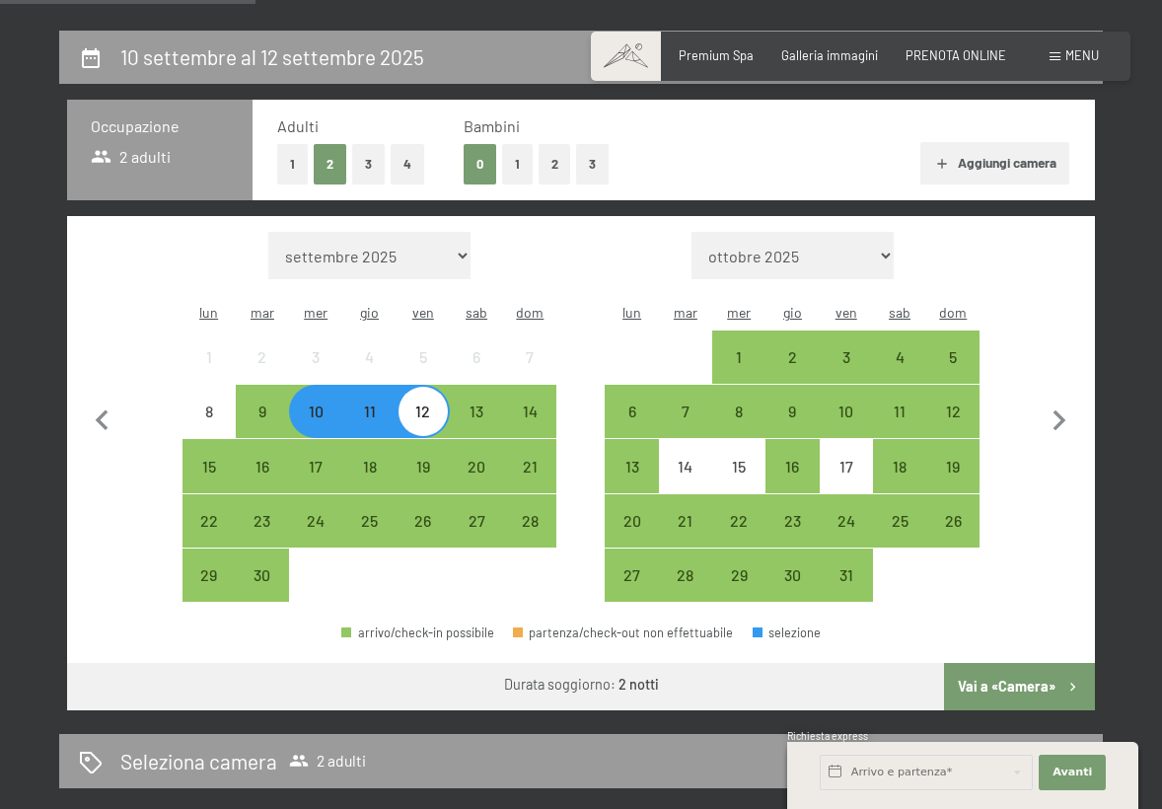
scroll to position [338, 0]
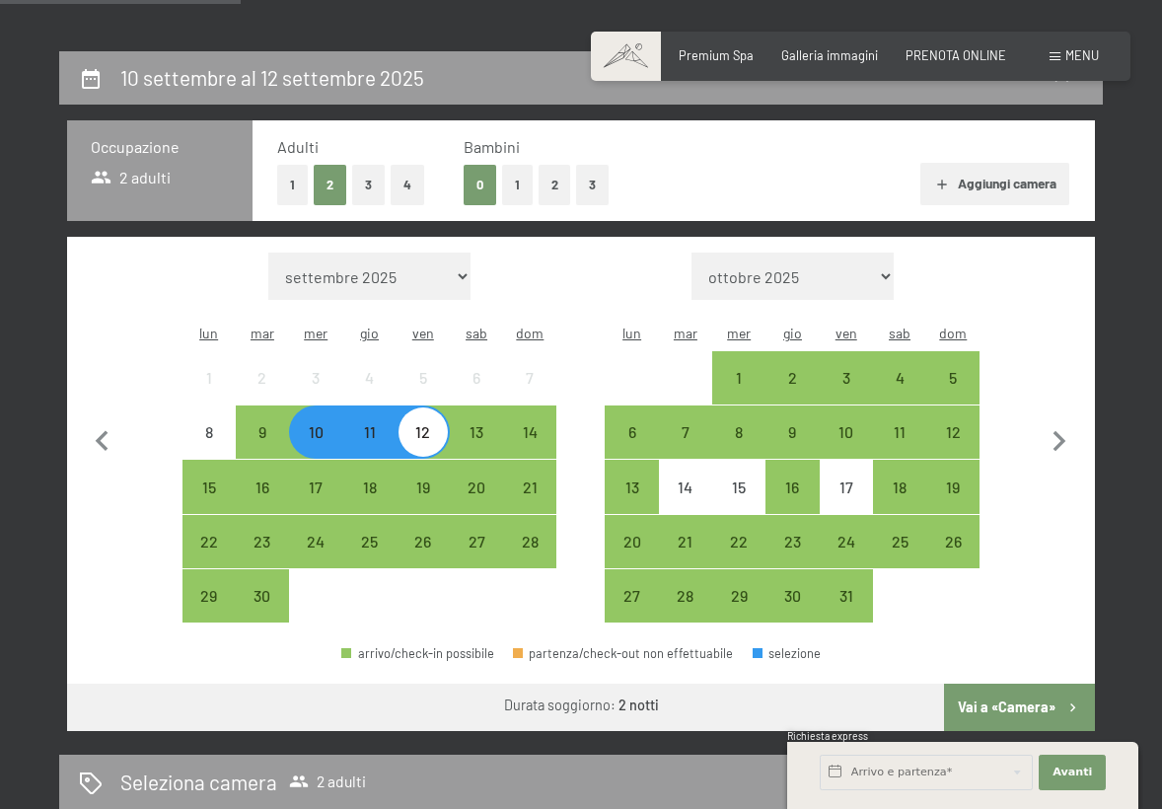
click at [364, 178] on button "3" at bounding box center [368, 185] width 33 height 40
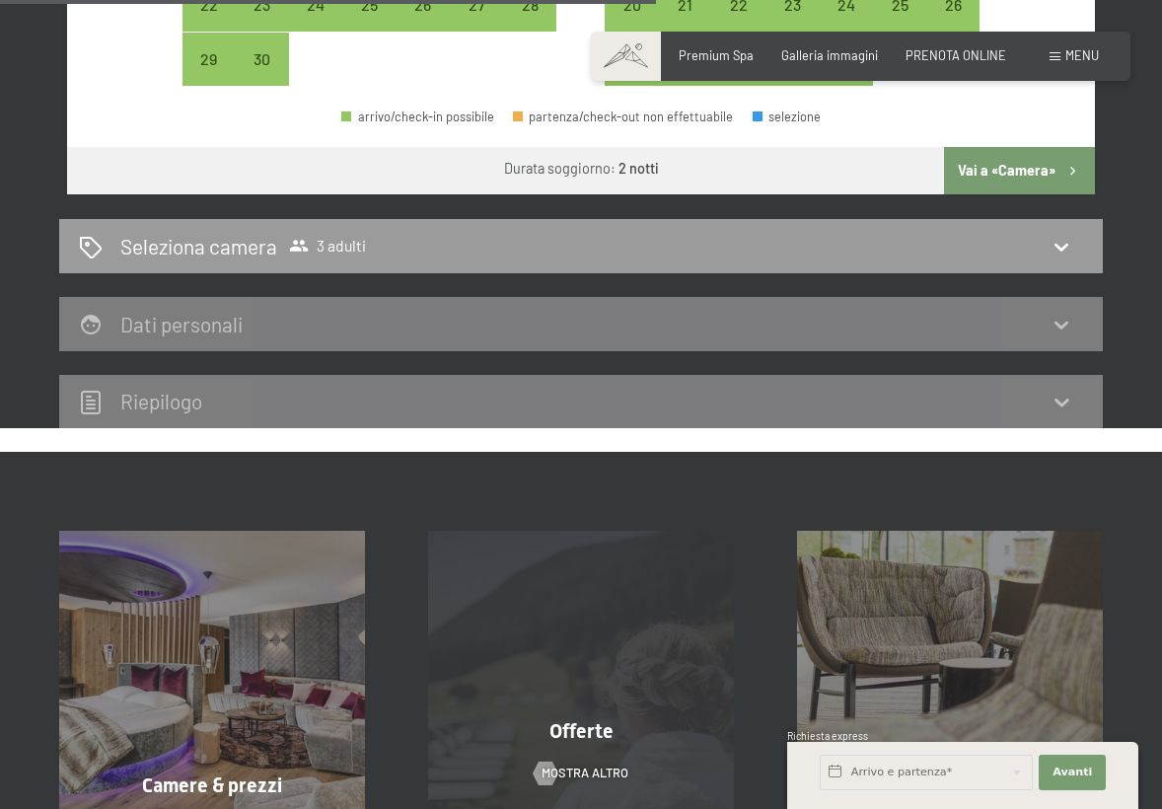
scroll to position [743, 0]
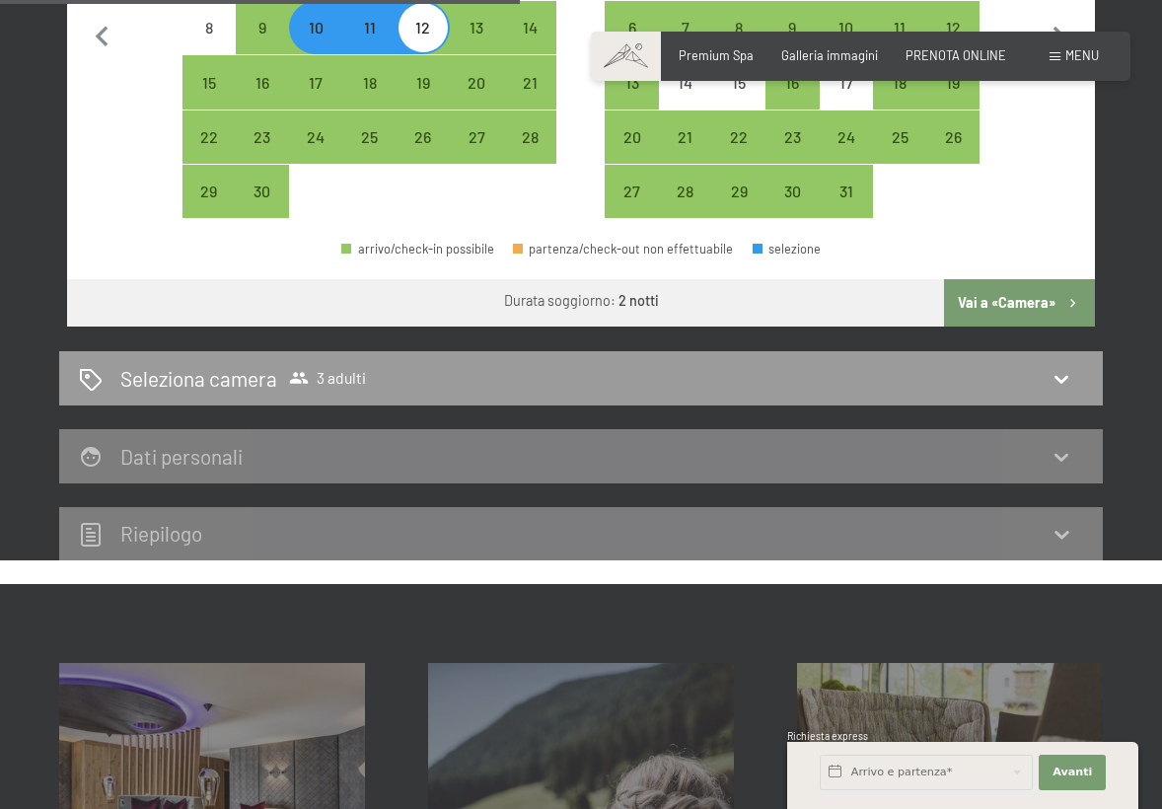
click at [1012, 279] on button "Vai a «Camera»" at bounding box center [1019, 302] width 151 height 47
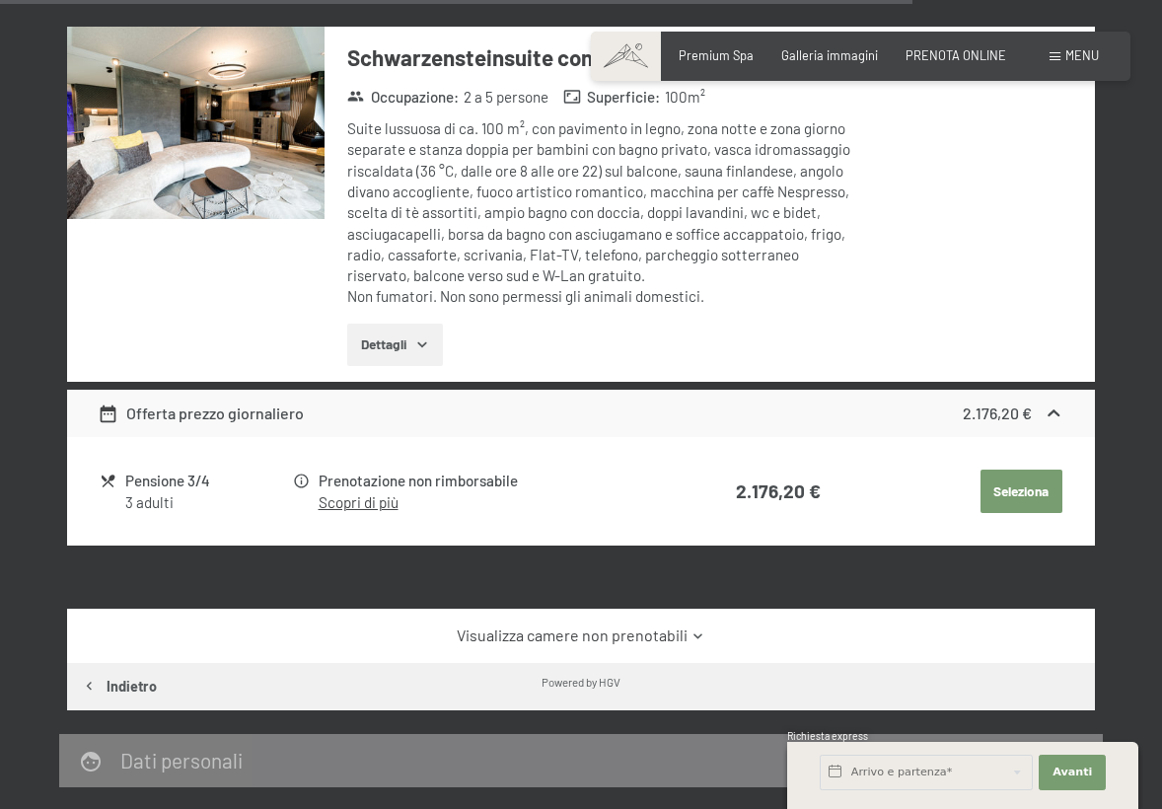
scroll to position [4155, 0]
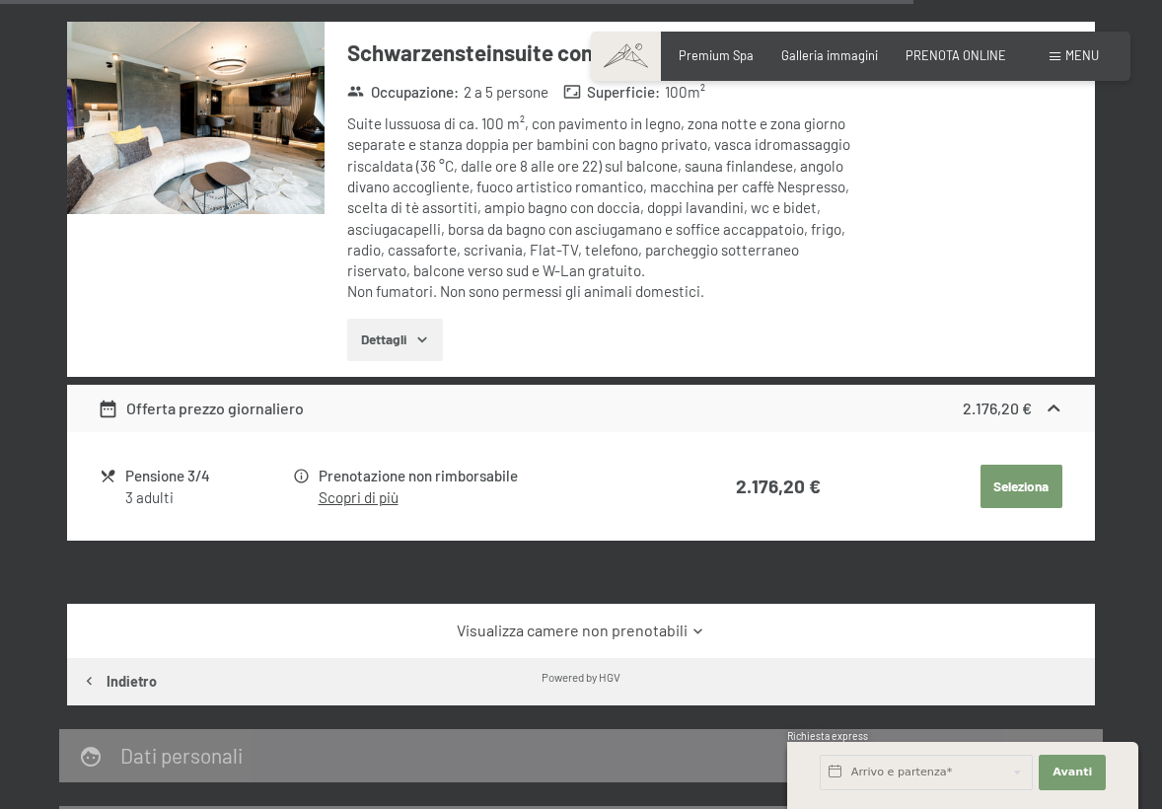
click at [417, 331] on icon "button" at bounding box center [422, 339] width 16 height 16
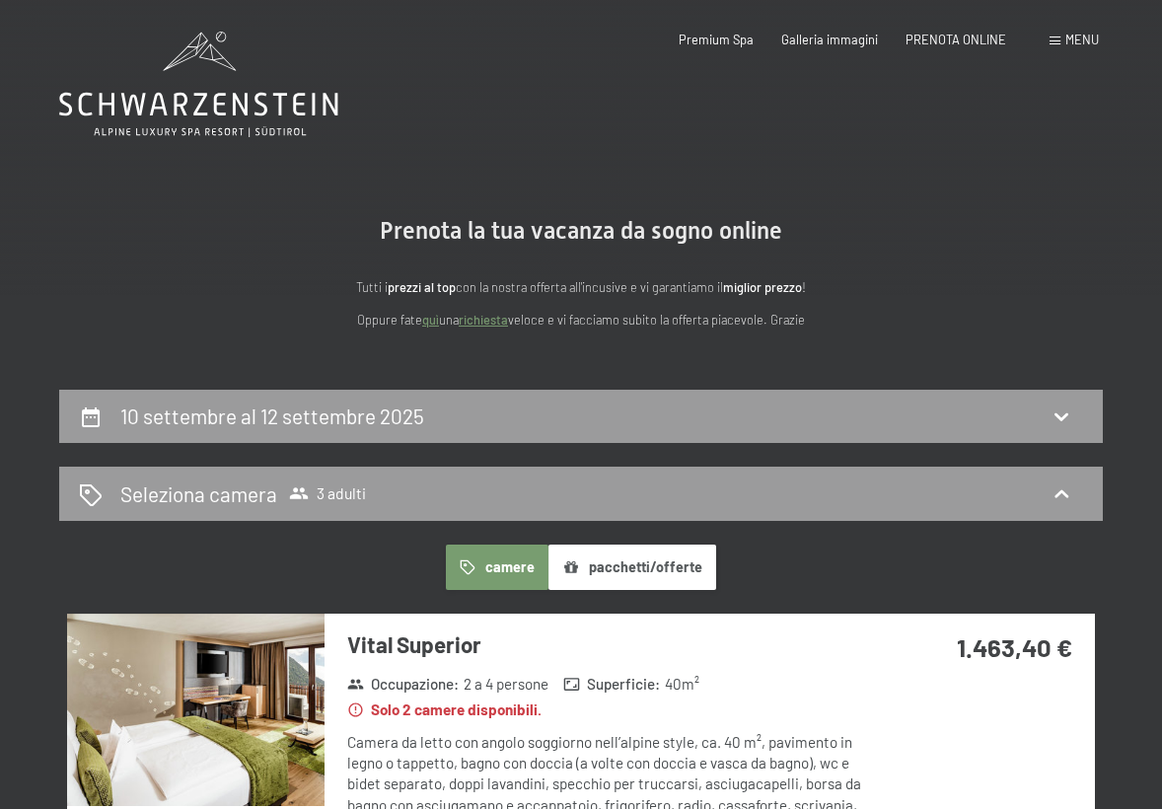
scroll to position [0, 0]
click at [1065, 488] on icon at bounding box center [1062, 494] width 24 height 24
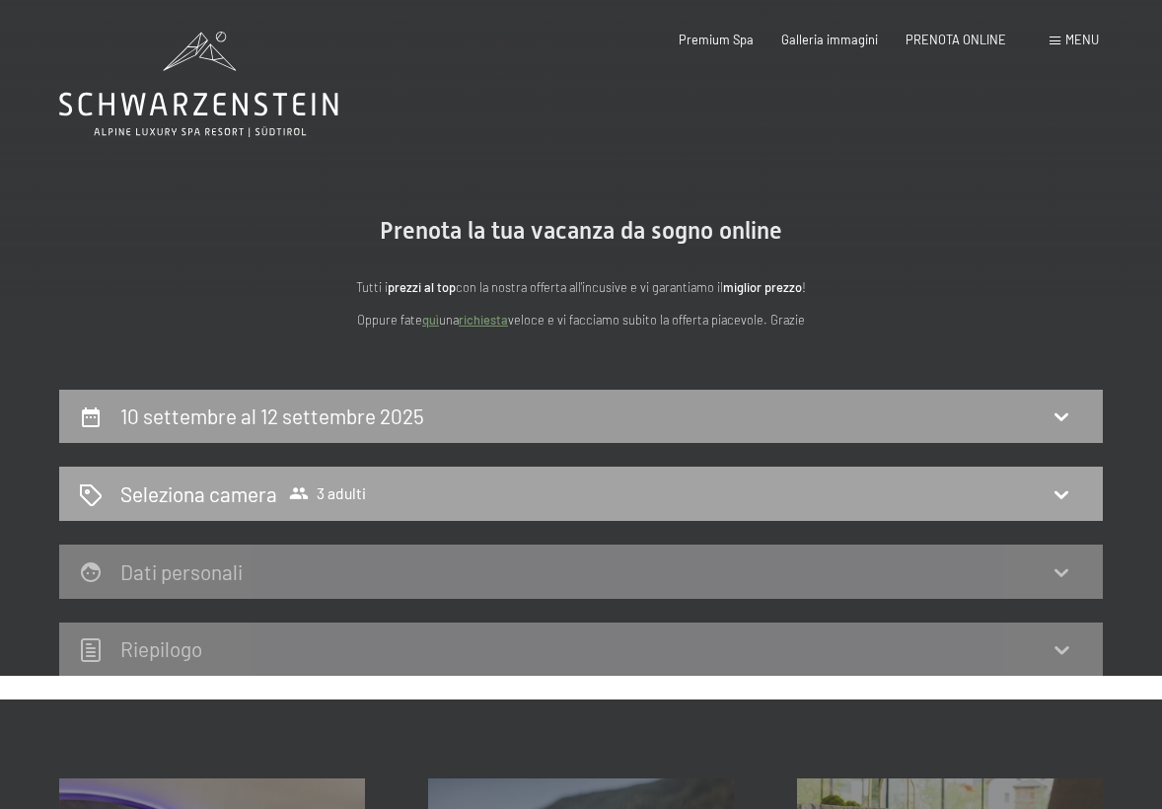
click at [235, 494] on h2 "Seleziona camera" at bounding box center [198, 493] width 157 height 29
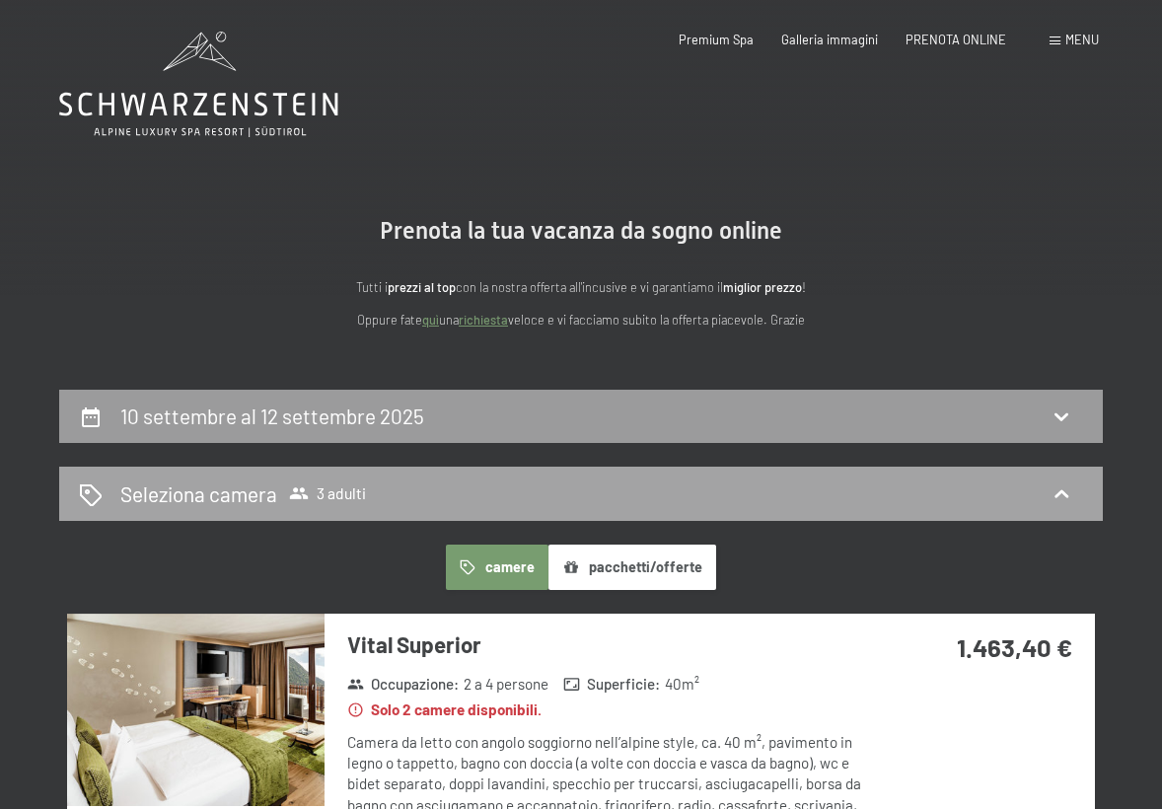
click at [235, 494] on h2 "Seleziona camera" at bounding box center [198, 493] width 157 height 29
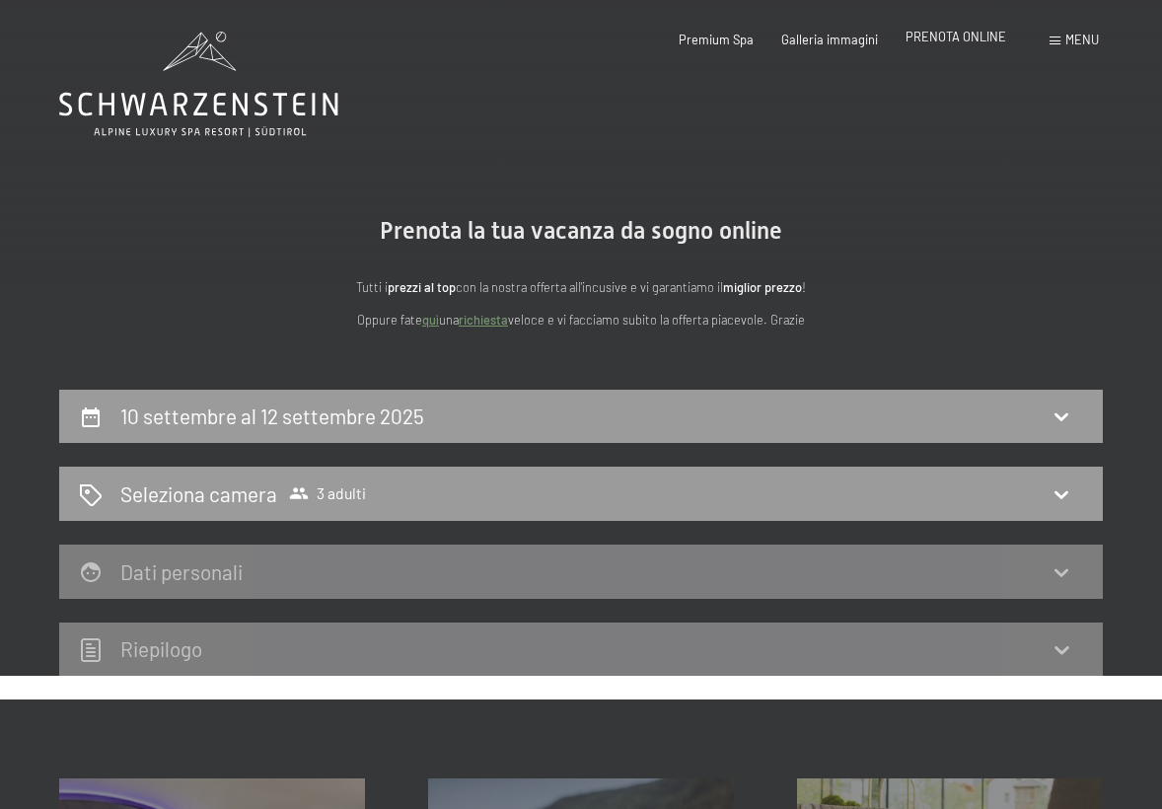
click at [964, 40] on span "PRENOTA ONLINE" at bounding box center [956, 37] width 101 height 16
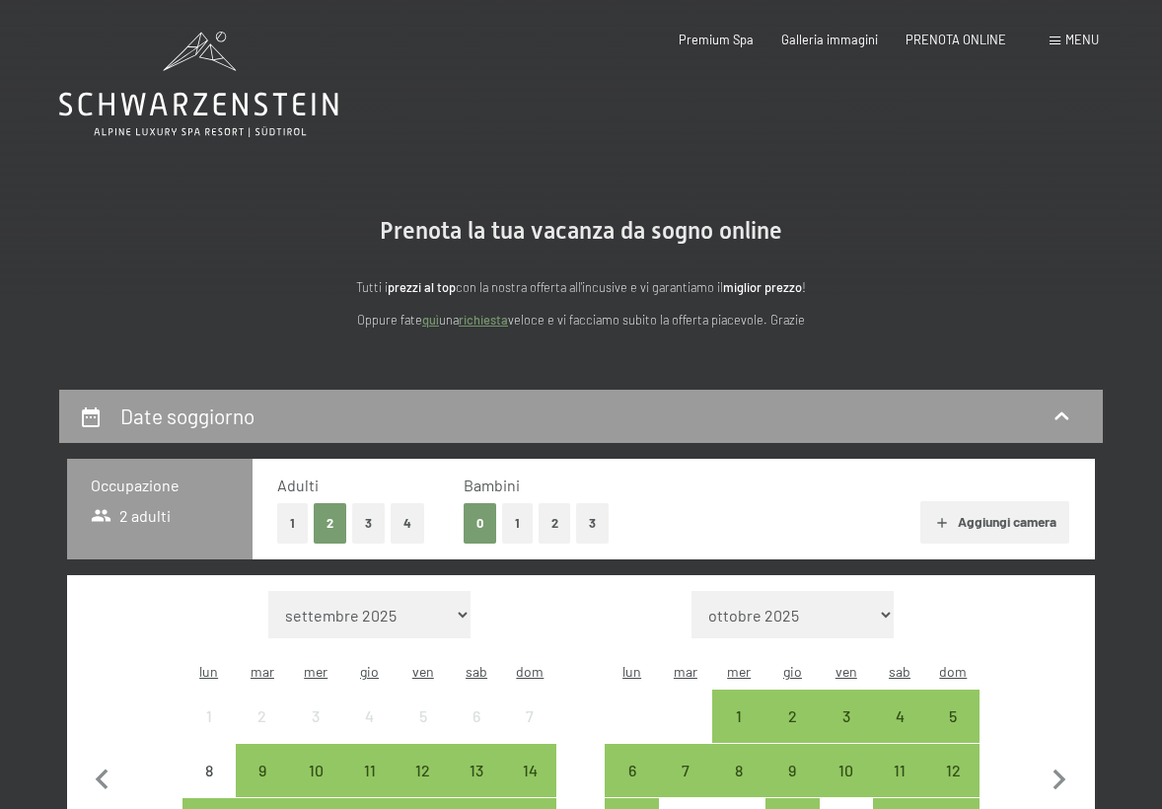
click at [282, 518] on button "1" at bounding box center [292, 523] width 31 height 40
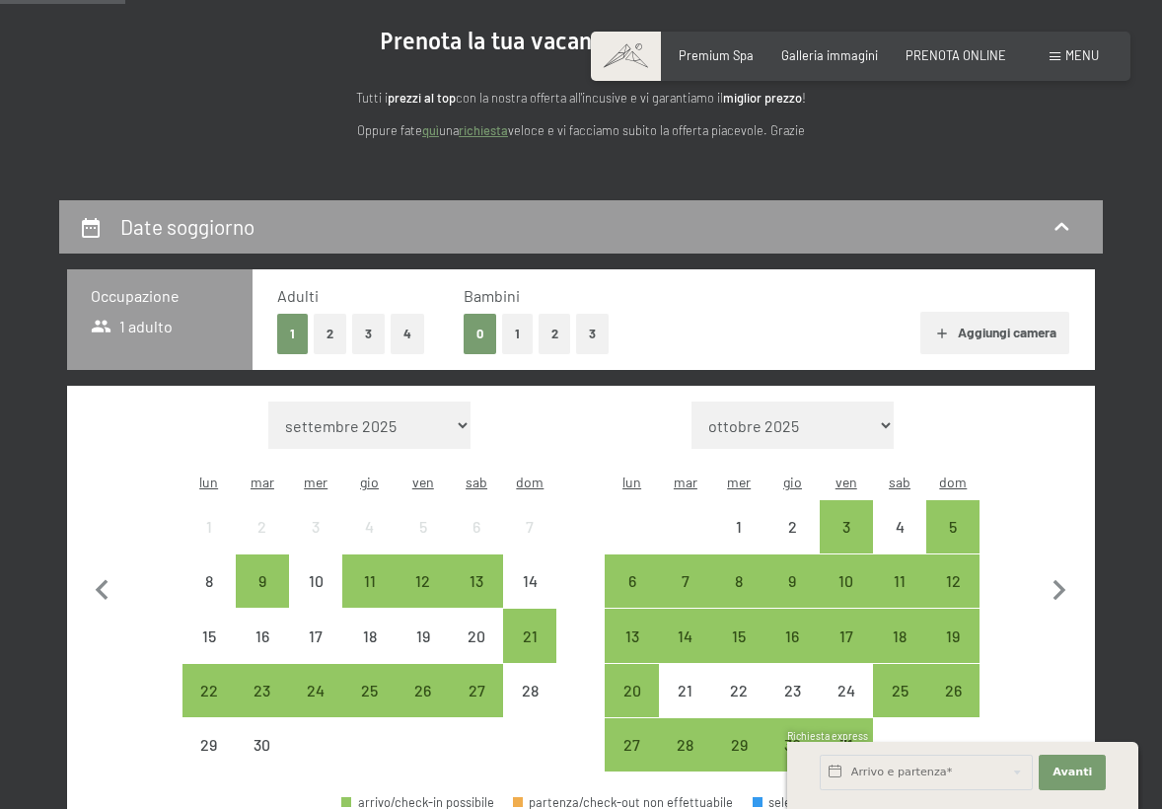
scroll to position [187, 0]
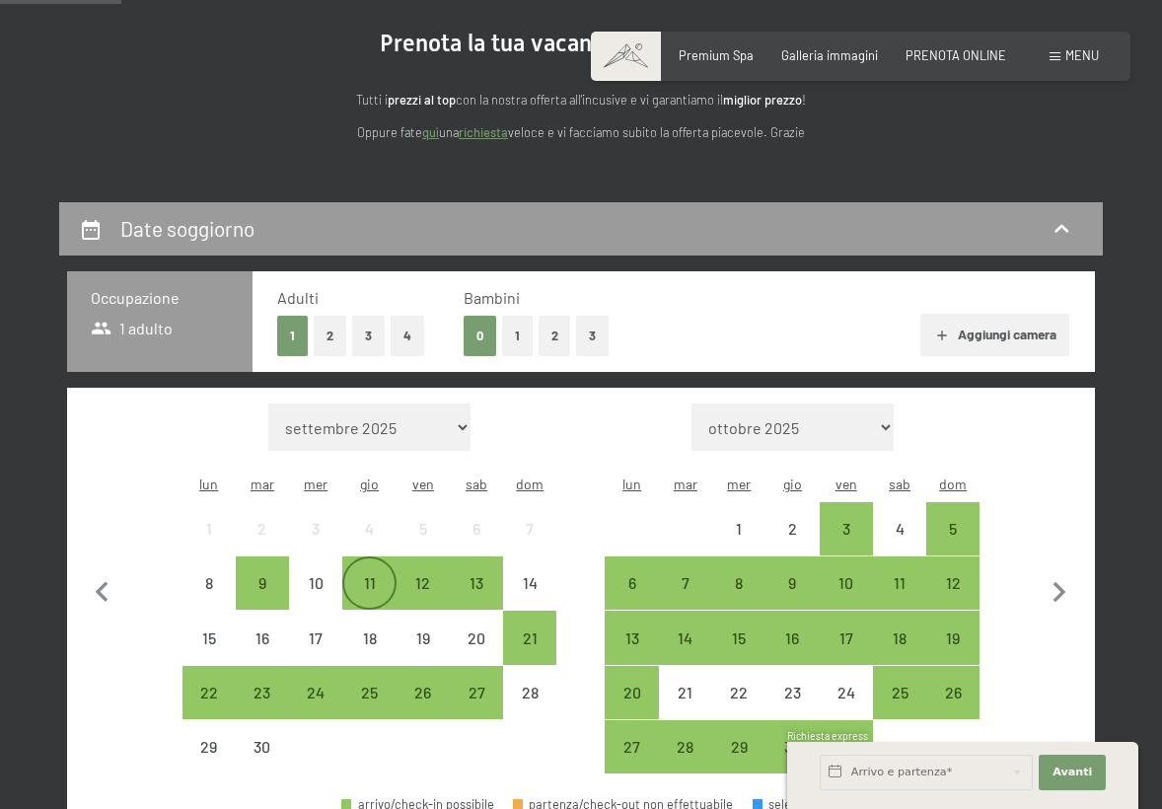
click at [365, 575] on div "11" at bounding box center [368, 599] width 49 height 49
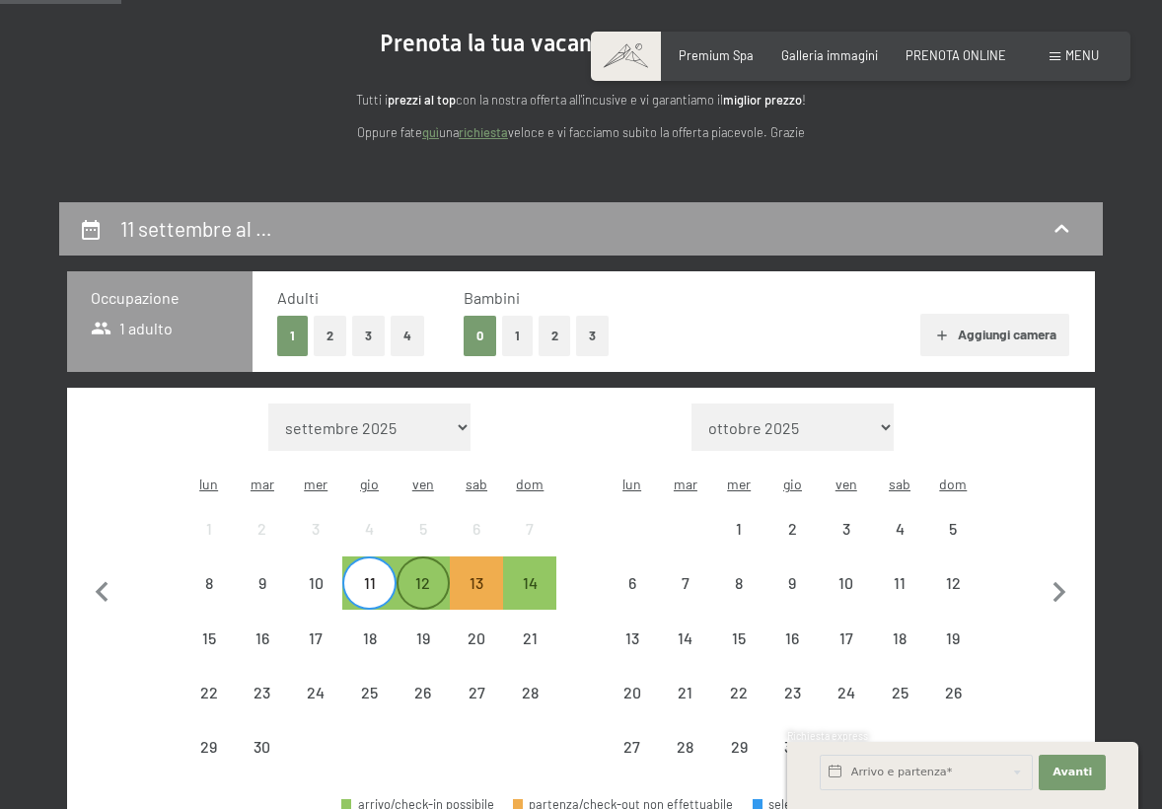
click at [428, 575] on div "12" at bounding box center [423, 599] width 49 height 49
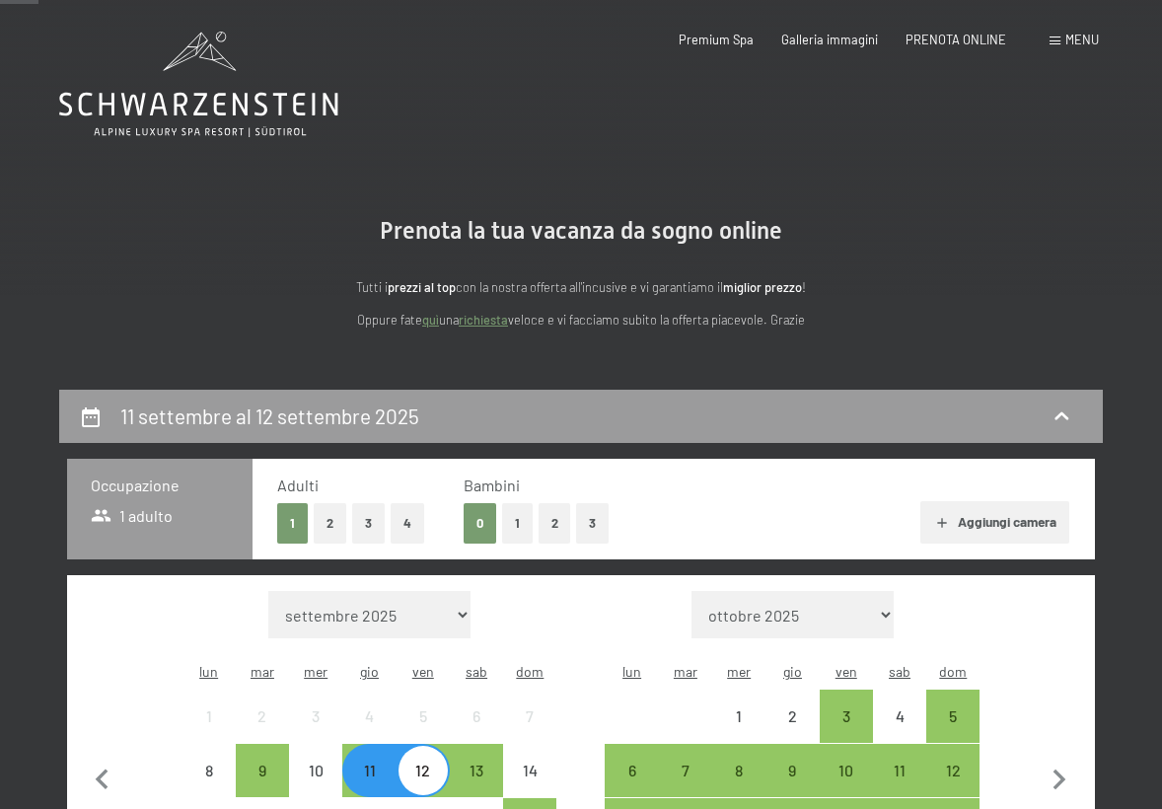
scroll to position [0, 0]
click at [365, 518] on button "3" at bounding box center [368, 523] width 33 height 40
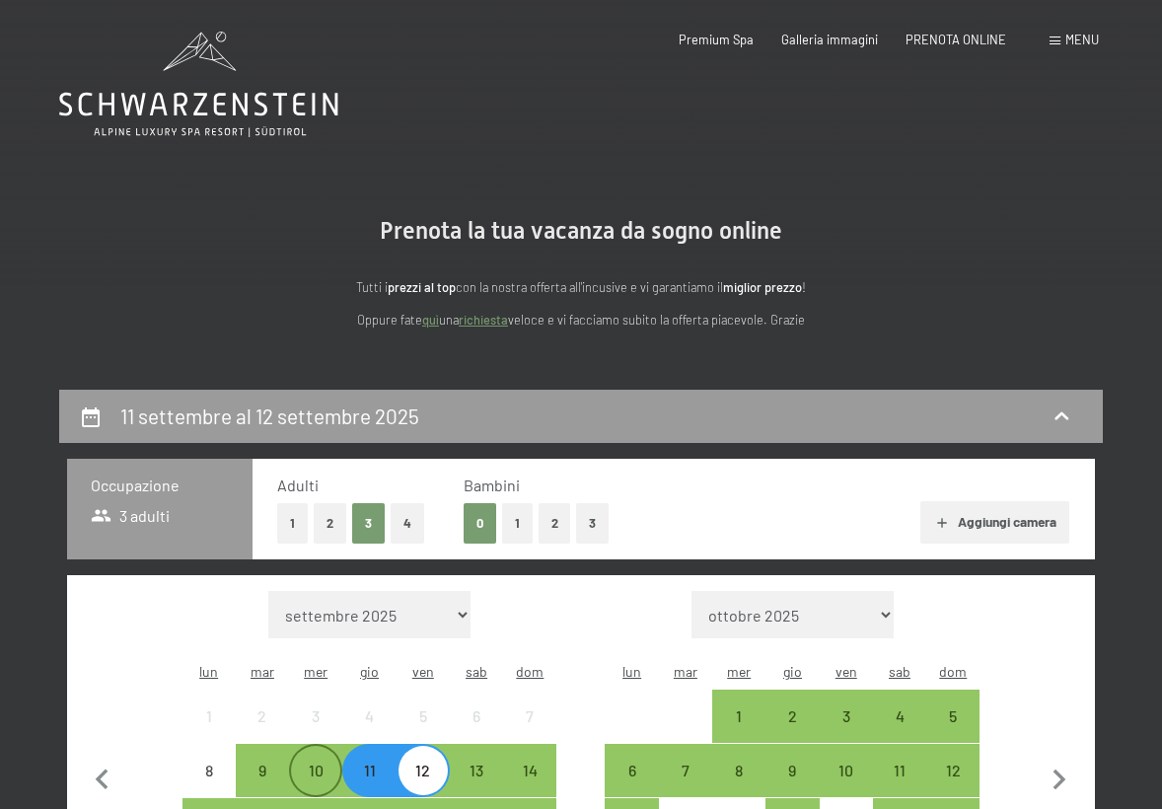
click at [321, 763] on div "10" at bounding box center [315, 787] width 49 height 49
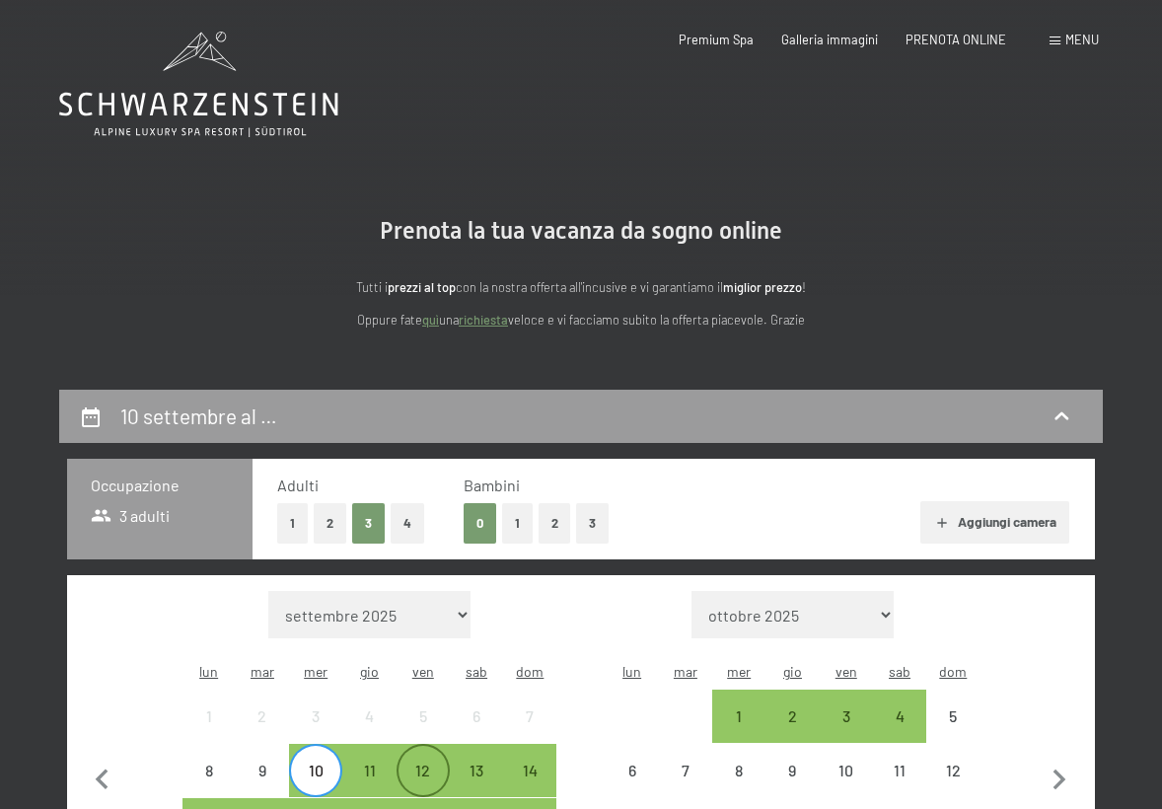
click at [436, 746] on div "12" at bounding box center [423, 770] width 49 height 49
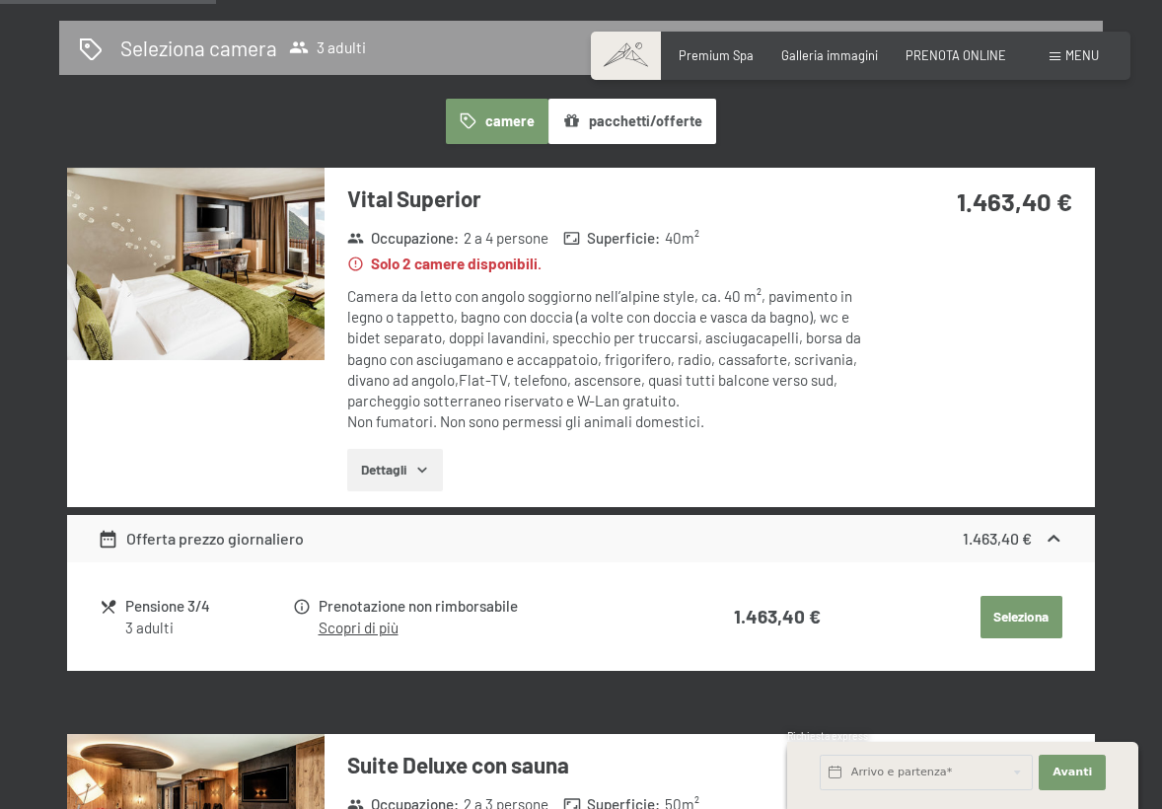
scroll to position [1052, 0]
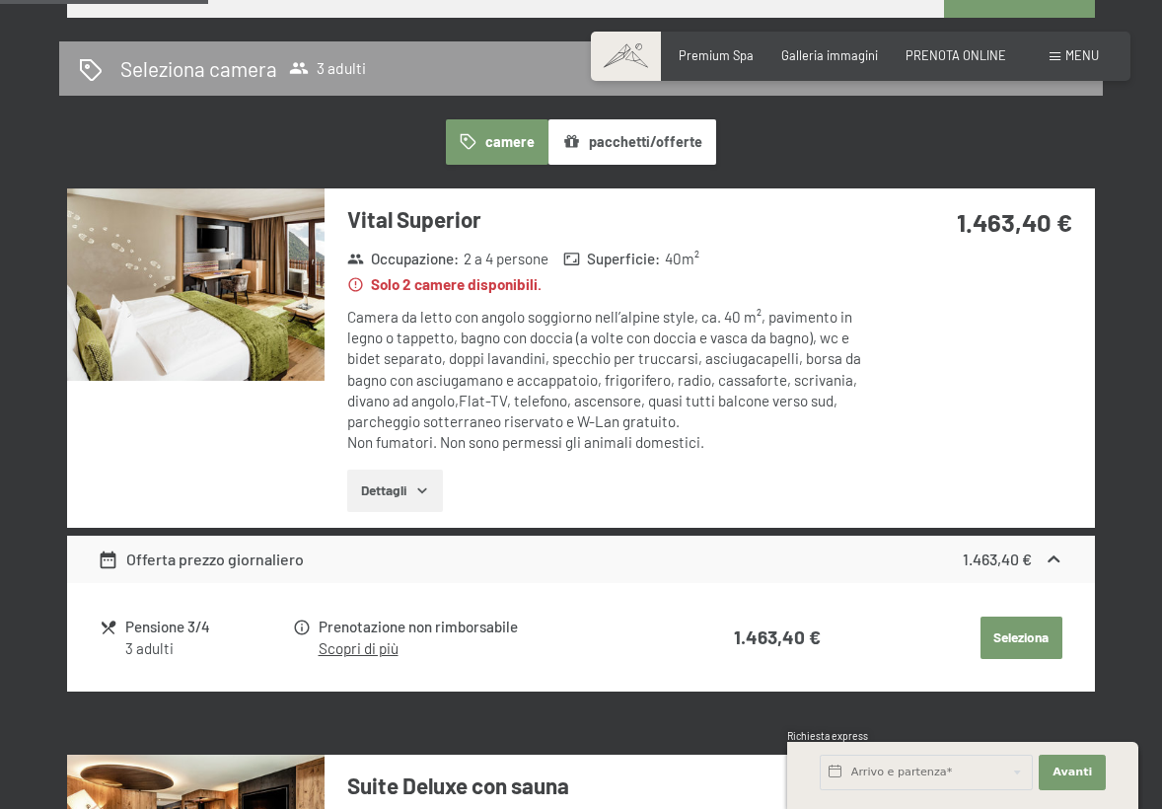
click at [1017, 617] on button "Seleziona" at bounding box center [1022, 638] width 82 height 43
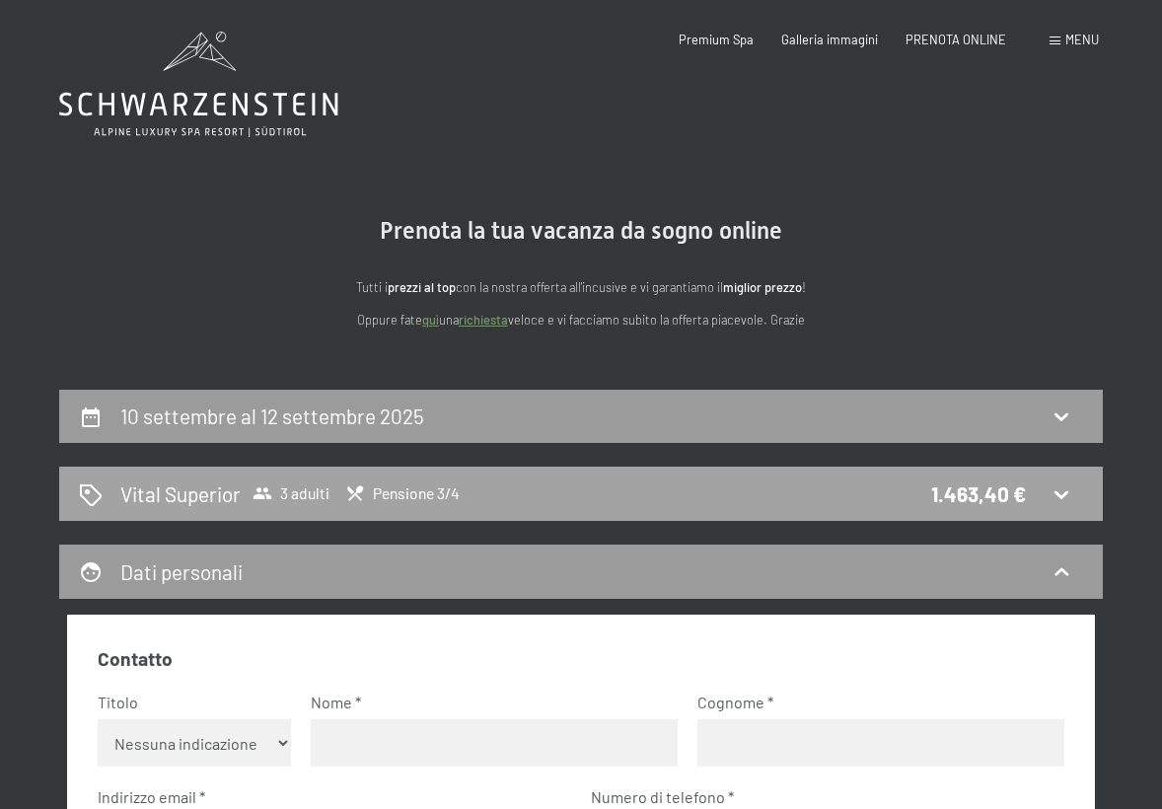
scroll to position [0, 0]
